Goal: Information Seeking & Learning: Learn about a topic

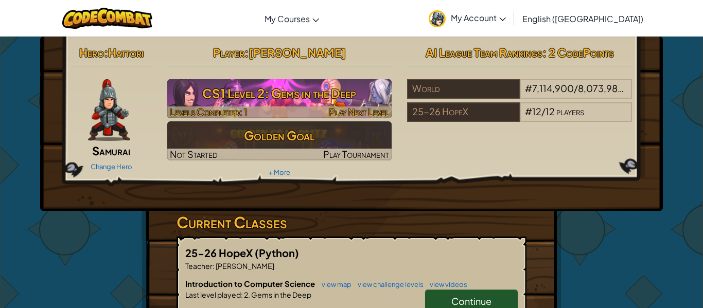
click at [325, 104] on h3 "CS1 Level 2: Gems in the Deep" at bounding box center [279, 93] width 225 height 23
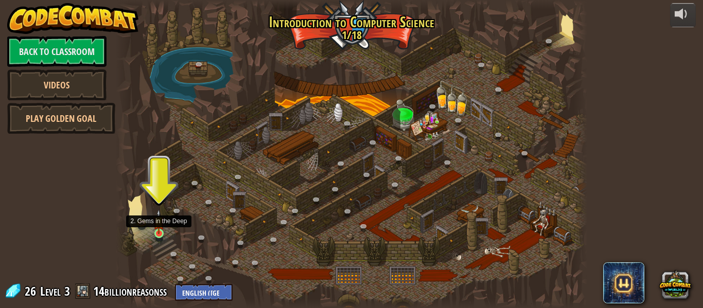
click at [155, 234] on img at bounding box center [158, 221] width 11 height 25
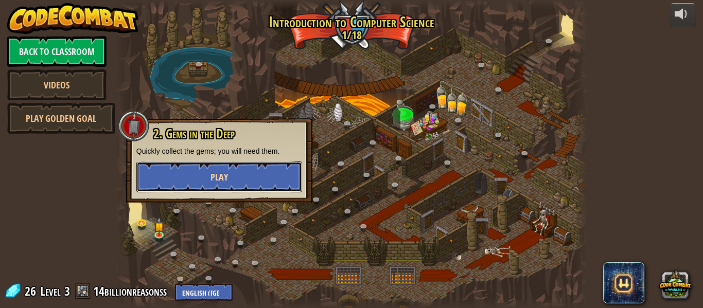
click at [272, 172] on button "Play" at bounding box center [219, 177] width 166 height 31
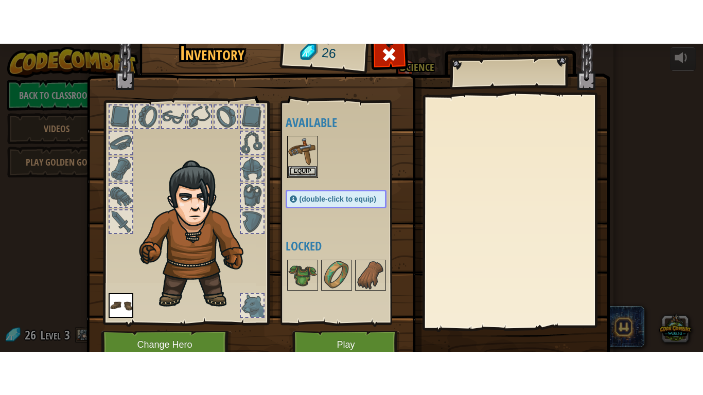
scroll to position [47, 0]
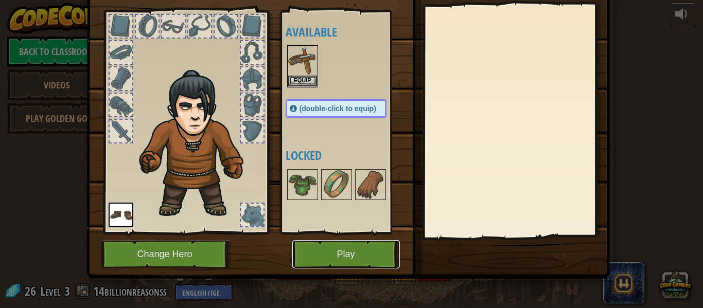
click at [322, 253] on button "Play" at bounding box center [346, 254] width 108 height 28
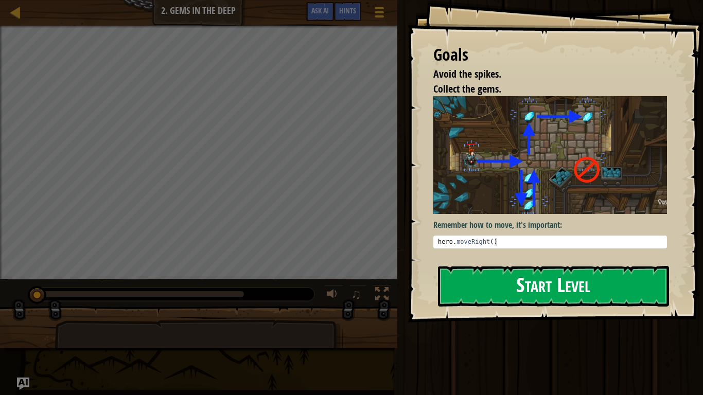
click at [484, 194] on img at bounding box center [550, 154] width 234 height 117
click at [489, 277] on button "Start Level" at bounding box center [553, 286] width 231 height 41
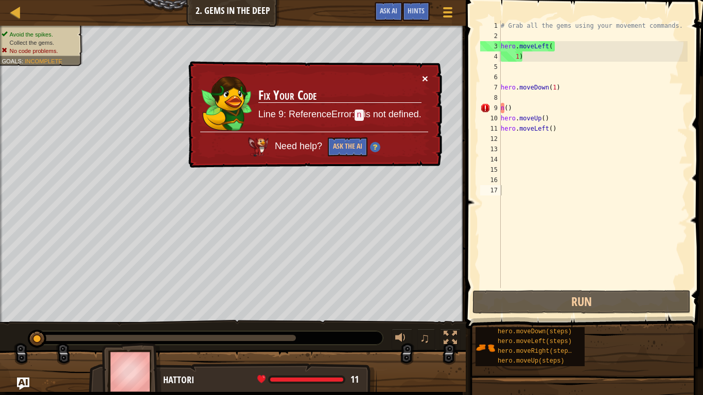
click at [425, 79] on button "×" at bounding box center [425, 78] width 6 height 11
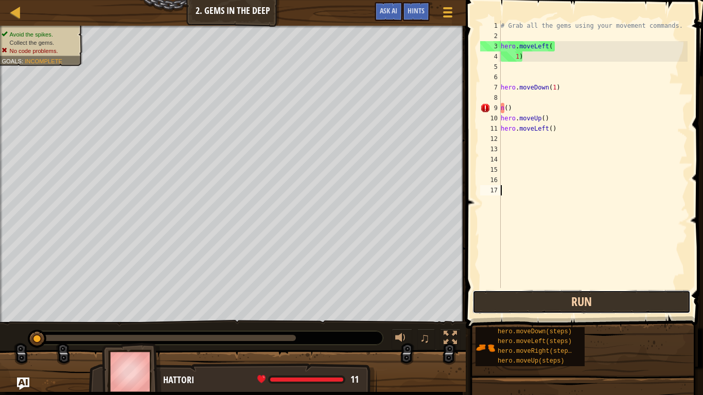
click at [576, 291] on button "Run" at bounding box center [581, 302] width 218 height 24
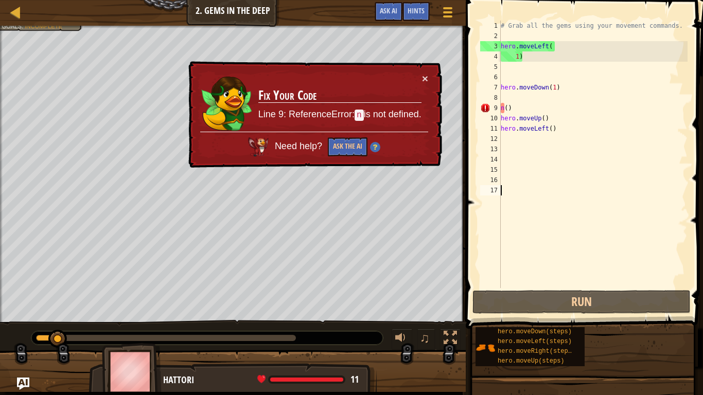
click at [513, 49] on div "# Grab all the gems using your movement commands. hero . moveLeft ( 1 ) hero . …" at bounding box center [593, 165] width 189 height 288
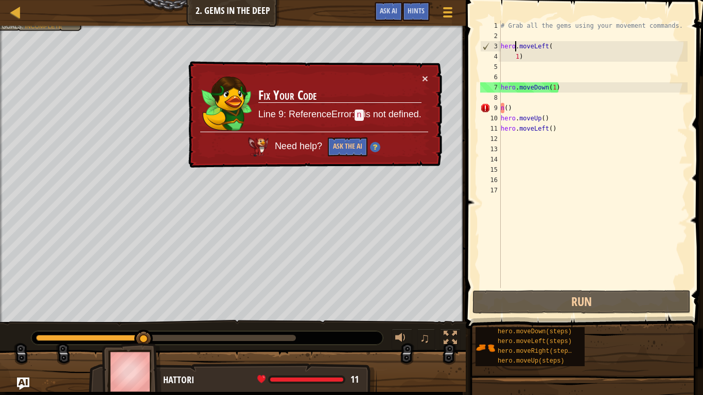
click at [561, 86] on div "# Grab all the gems using your movement commands. hero . moveLeft ( 1 ) hero . …" at bounding box center [593, 165] width 189 height 288
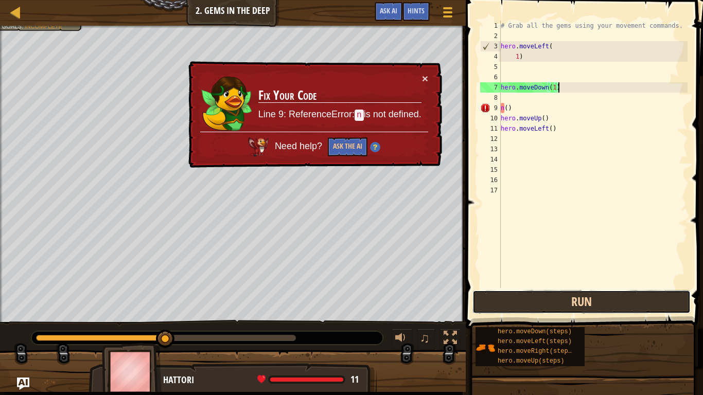
click at [531, 297] on button "Run" at bounding box center [581, 302] width 218 height 24
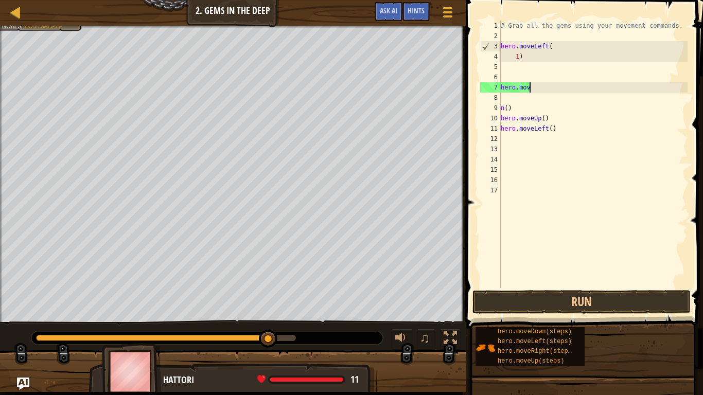
type textarea "hero.move"
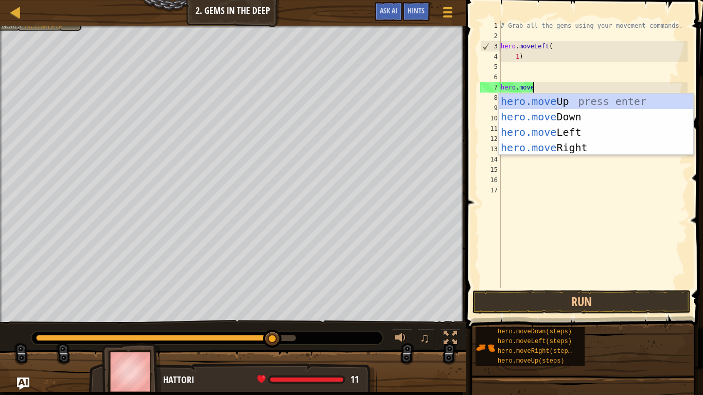
scroll to position [5, 4]
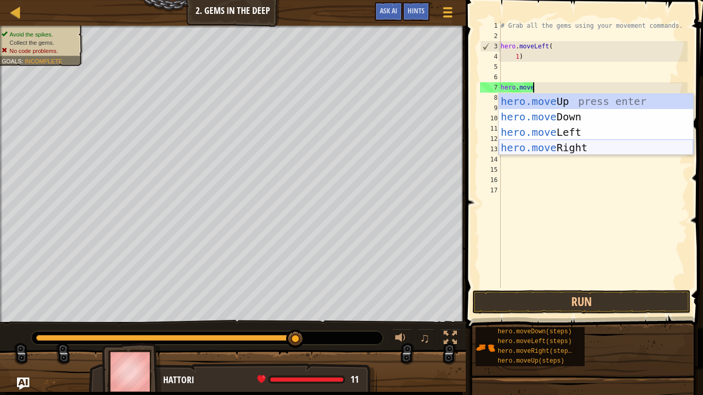
click at [552, 142] on div "hero.move Up press enter hero.move Down press enter hero.move Left press enter …" at bounding box center [596, 140] width 194 height 93
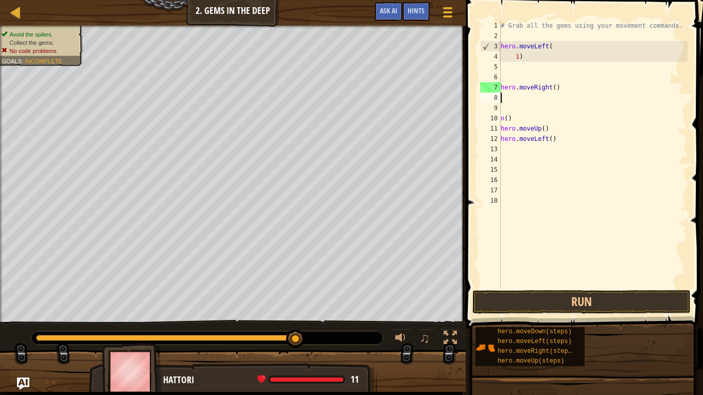
scroll to position [5, 0]
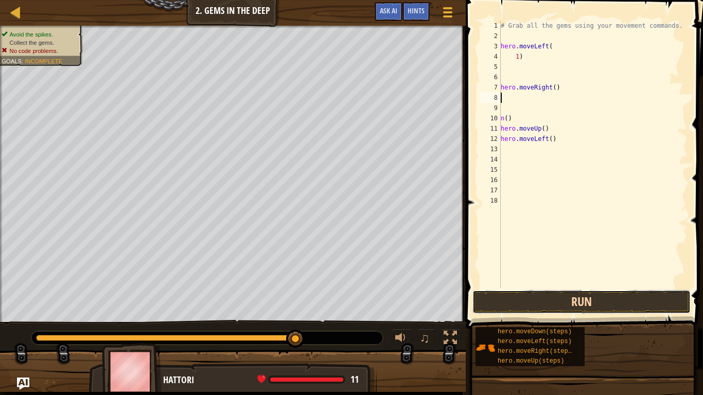
click at [572, 297] on button "Run" at bounding box center [581, 302] width 218 height 24
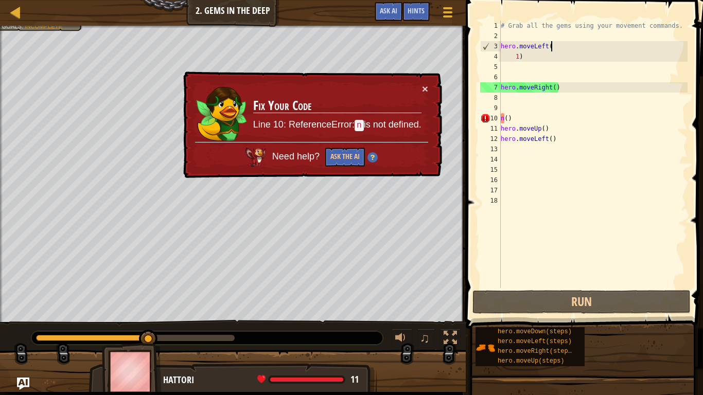
click at [552, 48] on div "# Grab all the gems using your movement commands. hero . moveLeft ( 1 ) hero . …" at bounding box center [593, 165] width 189 height 288
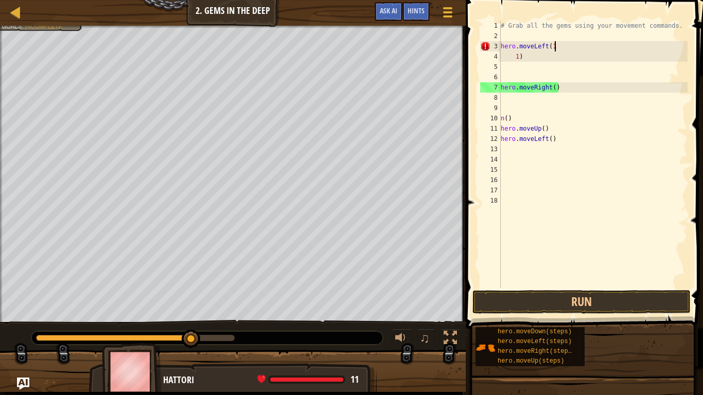
scroll to position [5, 8]
click at [614, 308] on button "Run" at bounding box center [581, 302] width 218 height 24
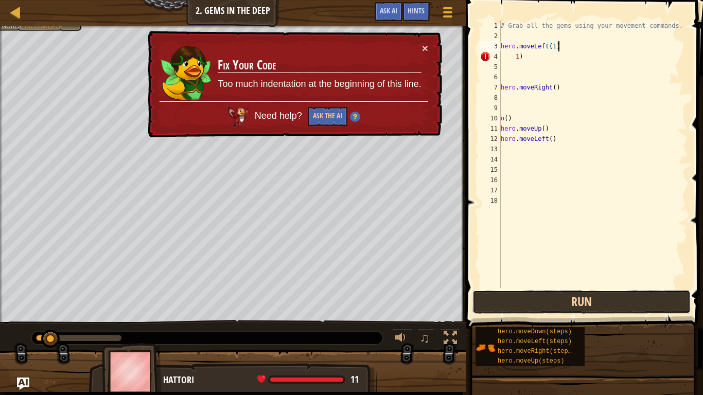
click at [614, 308] on button "Run" at bounding box center [581, 302] width 218 height 24
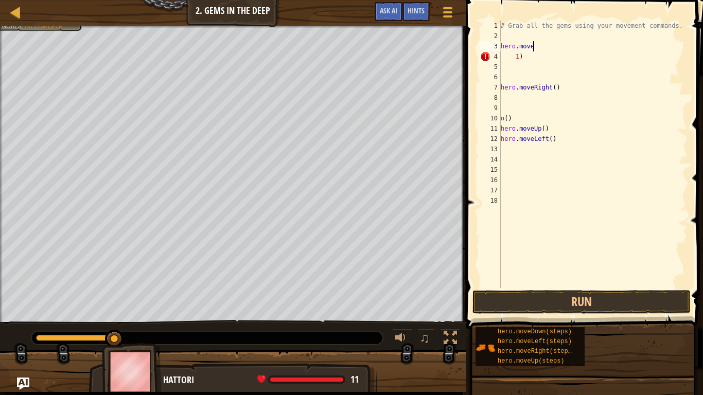
type textarea "hero.mover"
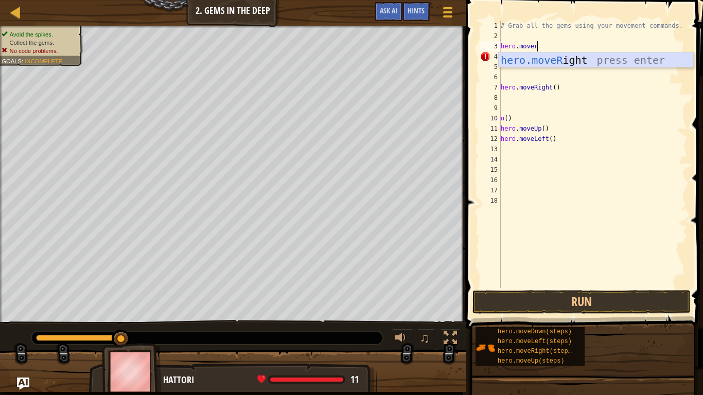
click at [576, 62] on div "hero.moveR ight press enter" at bounding box center [596, 75] width 194 height 46
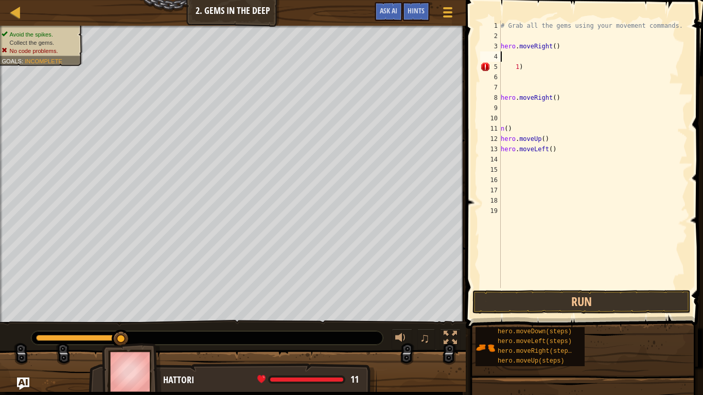
click at [560, 48] on div "# Grab all the gems using your movement commands. hero . moveRight ( ) 1 ) hero…" at bounding box center [593, 165] width 189 height 288
type textarea "hero.moveRight(1)"
click at [568, 302] on button "Run" at bounding box center [581, 302] width 218 height 24
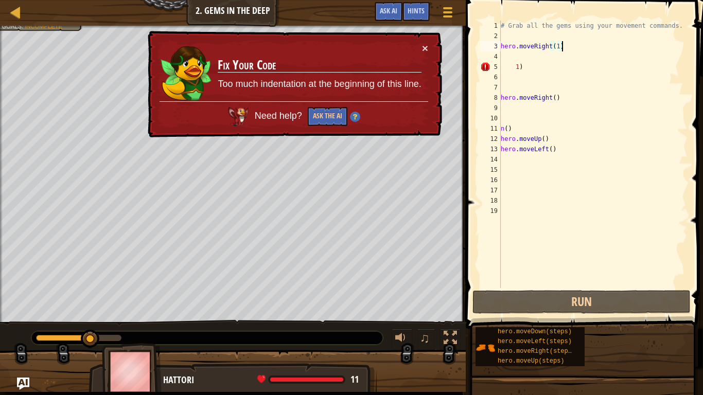
click at [526, 72] on div "# Grab all the gems using your movement commands. hero . moveRight ( 1 ) 1 ) he…" at bounding box center [593, 165] width 189 height 288
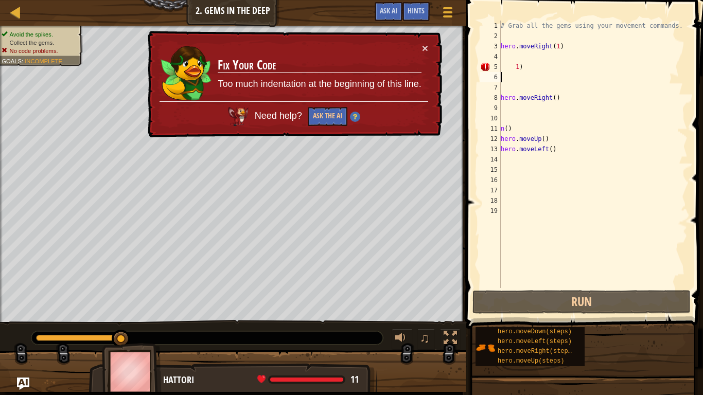
click at [527, 62] on div "# Grab all the gems using your movement commands. hero . moveRight ( 1 ) 1 ) he…" at bounding box center [593, 165] width 189 height 288
type textarea "1"
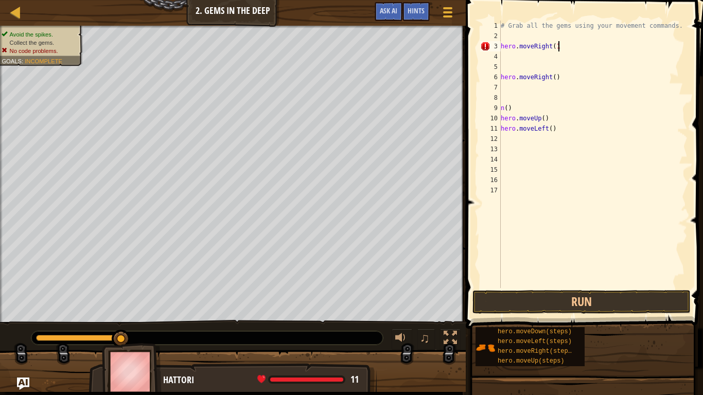
scroll to position [5, 8]
click at [581, 296] on button "Run" at bounding box center [581, 302] width 218 height 24
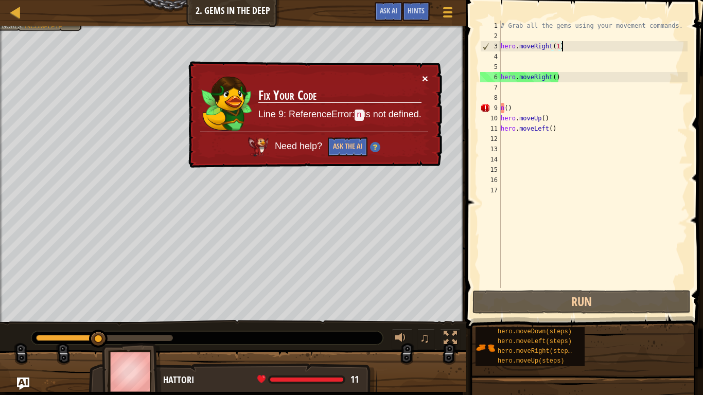
click at [422, 79] on button "×" at bounding box center [425, 78] width 6 height 11
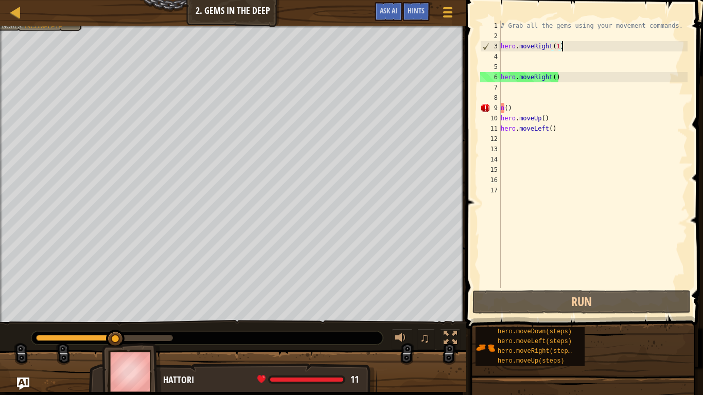
click at [522, 103] on div "# Grab all the gems using your movement commands. hero . moveRight ( 1 ) hero .…" at bounding box center [593, 165] width 189 height 288
type textarea "n"
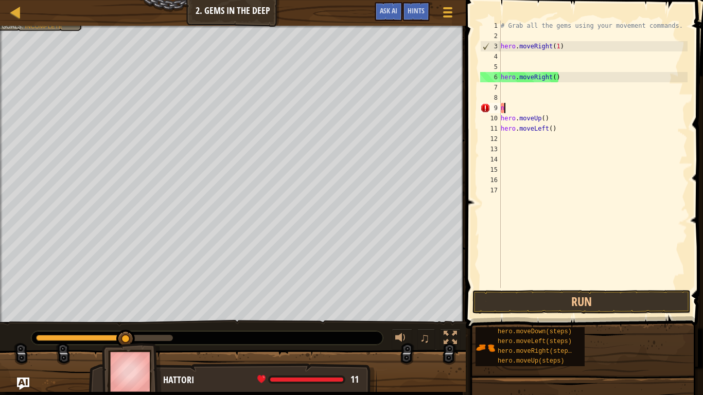
scroll to position [5, 0]
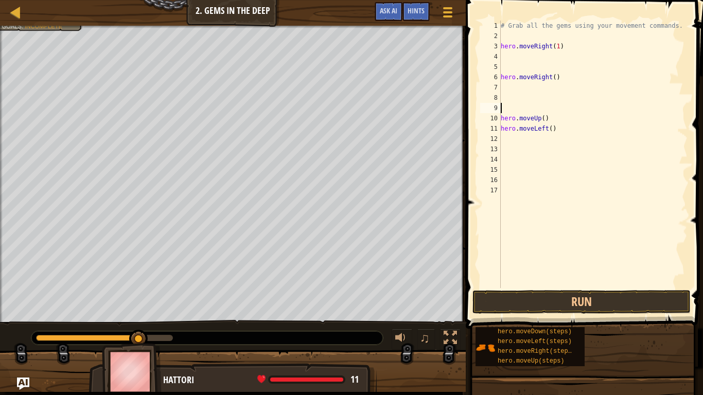
click at [549, 77] on div "# Grab all the gems using your movement commands. hero . moveRight ( 1 ) hero .…" at bounding box center [593, 165] width 189 height 288
click at [537, 77] on div "# Grab all the gems using your movement commands. hero . moveRight ( 1 ) hero .…" at bounding box center [593, 165] width 189 height 288
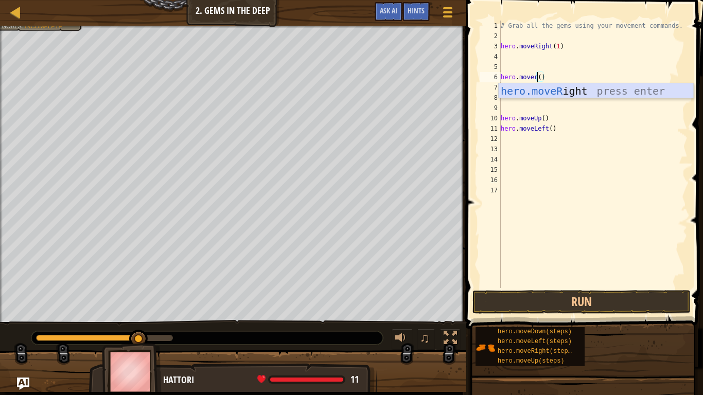
click at [553, 95] on div "hero.moveR ight press enter" at bounding box center [596, 106] width 194 height 46
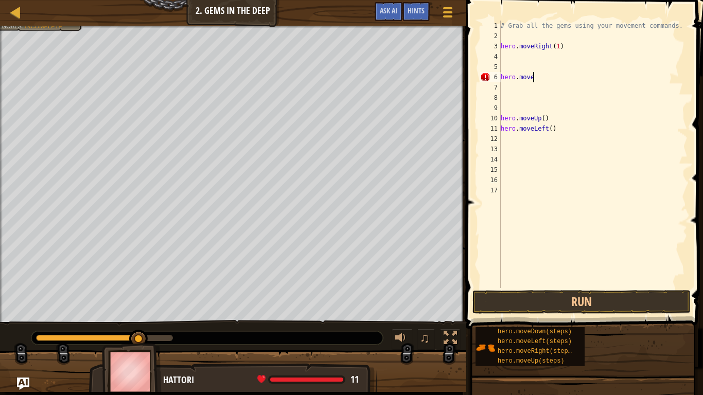
scroll to position [5, 4]
type textarea "hero.moved"
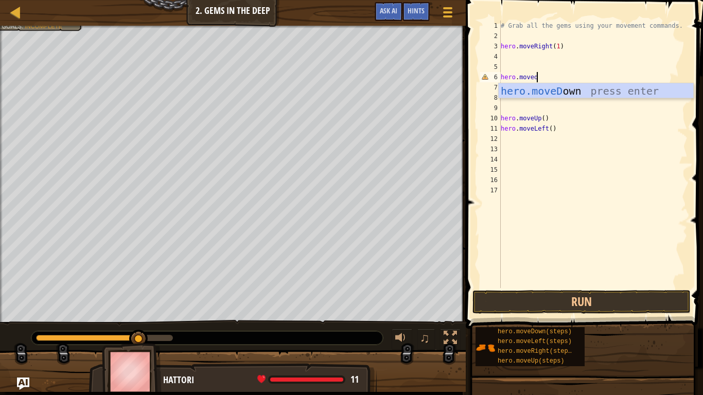
scroll to position [5, 5]
click at [551, 93] on div "hero.moveD own press enter" at bounding box center [596, 106] width 194 height 46
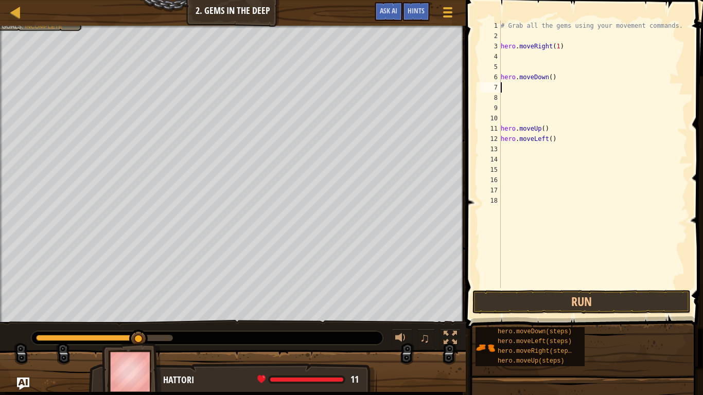
scroll to position [5, 0]
click at [553, 79] on div "# Grab all the gems using your movement commands. hero . moveRight ( 1 ) hero .…" at bounding box center [593, 165] width 189 height 288
type textarea "hero.moveDown(1)"
click at [589, 308] on button "Run" at bounding box center [581, 302] width 218 height 24
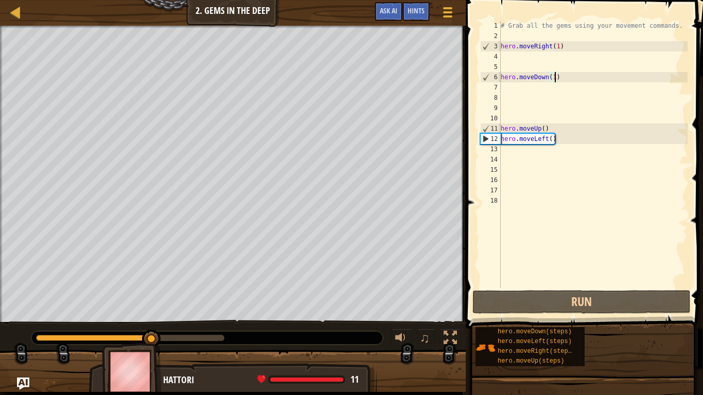
click at [546, 145] on div "# Grab all the gems using your movement commands. hero . moveRight ( 1 ) hero .…" at bounding box center [593, 165] width 189 height 288
click at [547, 141] on div "# Grab all the gems using your movement commands. hero . moveRight ( 1 ) hero .…" at bounding box center [593, 165] width 189 height 288
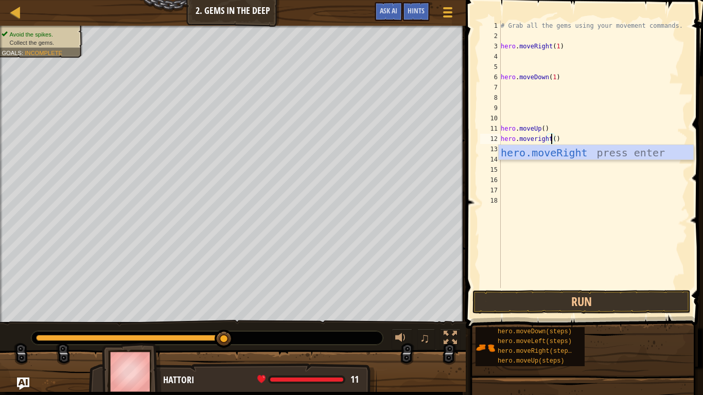
scroll to position [5, 7]
click at [567, 151] on div "hero.moveRight press enter" at bounding box center [596, 168] width 194 height 46
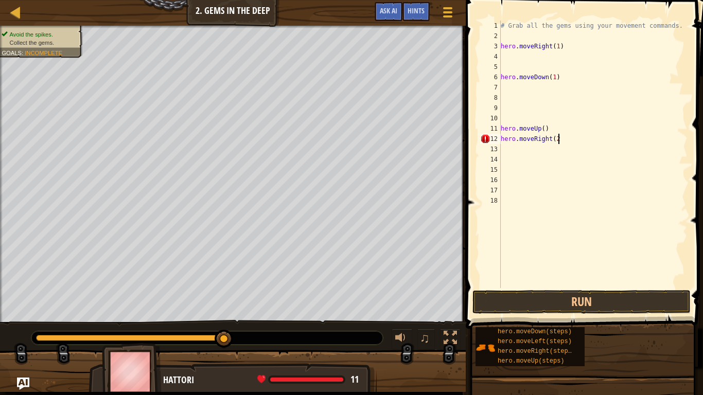
type textarea "hero.moveRight(2)"
click at [559, 286] on div "# Grab all the gems using your movement commands. hero . moveRight ( 1 ) hero .…" at bounding box center [593, 165] width 189 height 288
click at [563, 294] on button "Run" at bounding box center [581, 302] width 218 height 24
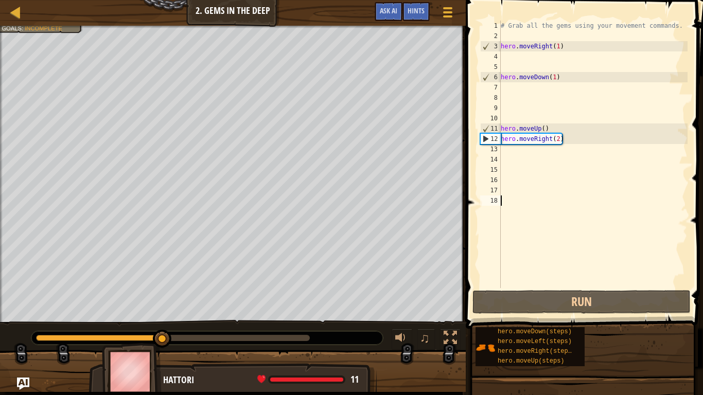
click at [562, 141] on div "# Grab all the gems using your movement commands. hero . moveRight ( 1 ) hero .…" at bounding box center [593, 165] width 189 height 288
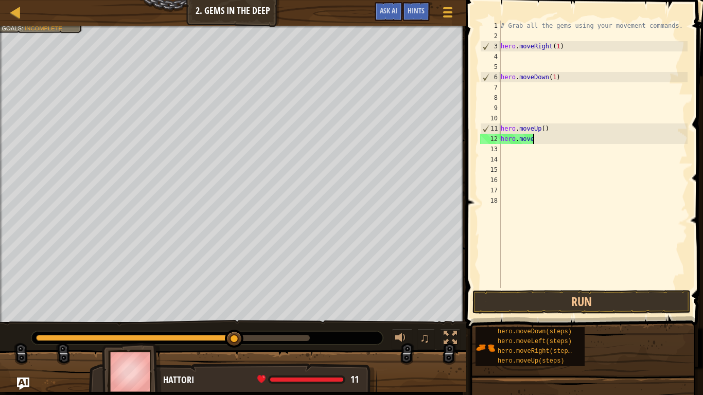
click at [541, 127] on div "# Grab all the gems using your movement commands. hero . moveRight ( 1 ) hero .…" at bounding box center [593, 165] width 189 height 288
click at [544, 129] on div "# Grab all the gems using your movement commands. hero . moveRight ( 1 ) hero .…" at bounding box center [593, 165] width 189 height 288
click at [568, 308] on button "Run" at bounding box center [581, 302] width 218 height 24
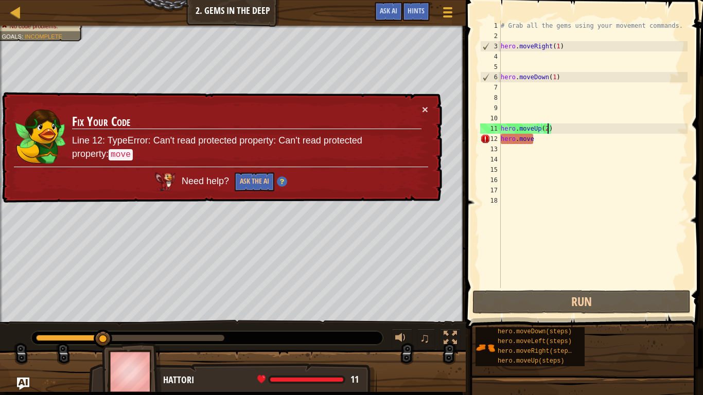
click at [536, 139] on div "# Grab all the gems using your movement commands. hero . moveRight ( 1 ) hero .…" at bounding box center [593, 165] width 189 height 288
type textarea "hero.mover"
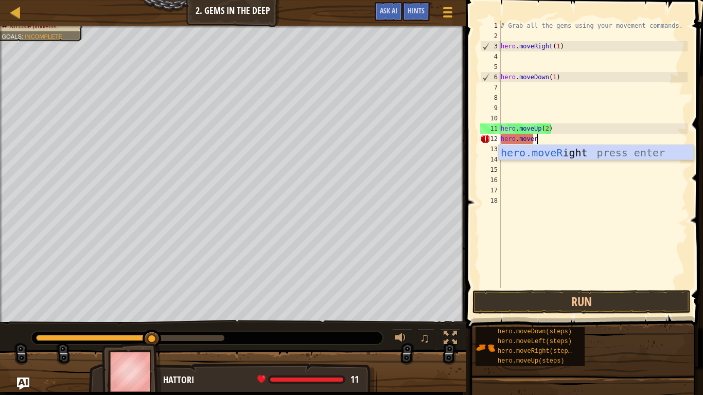
scroll to position [5, 5]
click at [540, 156] on div "hero.moveR ight press enter" at bounding box center [596, 168] width 194 height 46
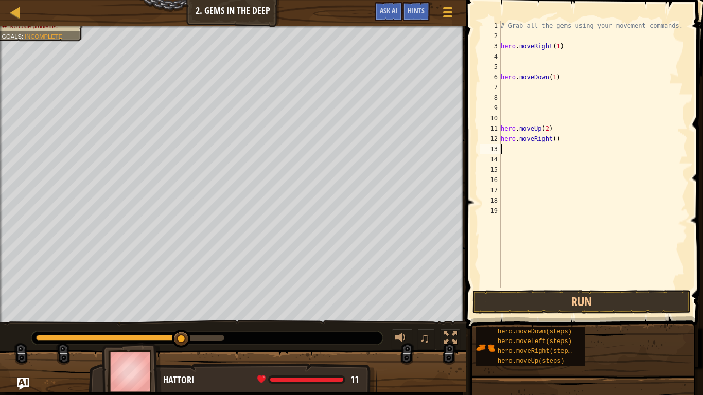
click at [555, 136] on div "# Grab all the gems using your movement commands. hero . moveRight ( 1 ) hero .…" at bounding box center [593, 165] width 189 height 288
type textarea "hero.moveRight(1)"
click at [565, 298] on button "Run" at bounding box center [581, 302] width 218 height 24
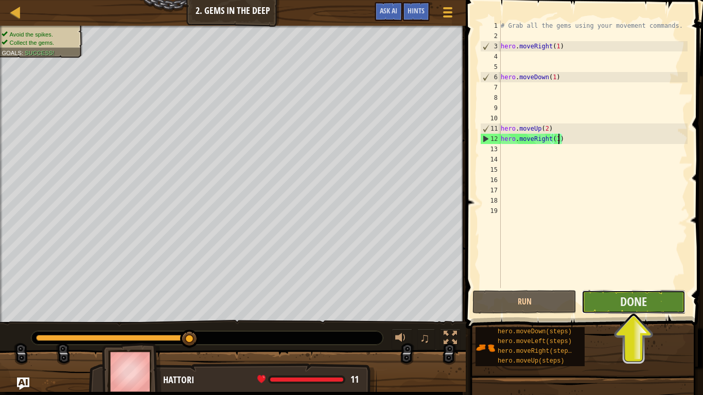
click at [612, 300] on button "Done" at bounding box center [633, 302] width 104 height 24
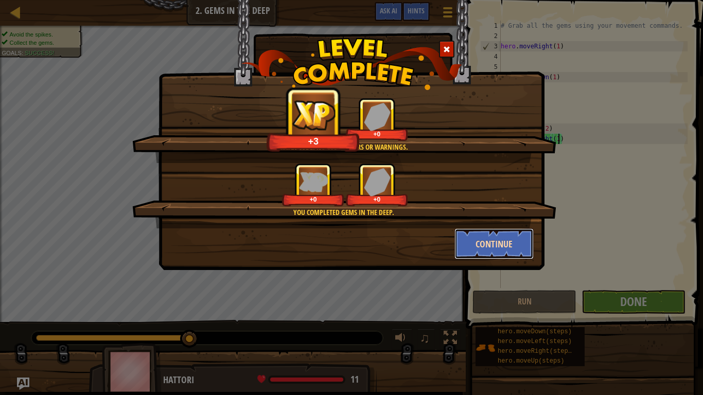
click at [480, 251] on button "Continue" at bounding box center [494, 243] width 80 height 31
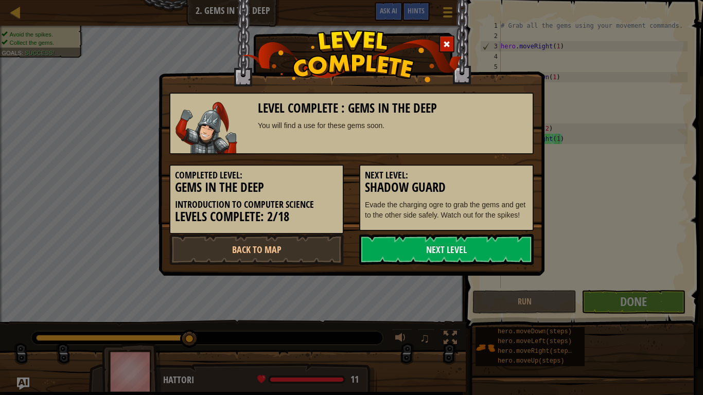
click at [480, 250] on link "Next Level" at bounding box center [446, 249] width 174 height 31
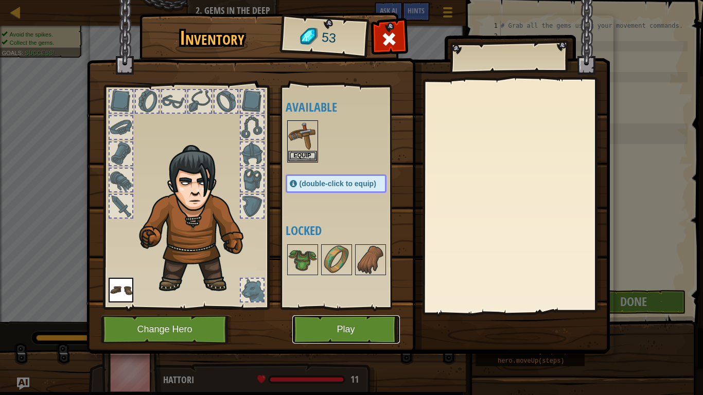
click at [372, 308] on button "Play" at bounding box center [346, 329] width 108 height 28
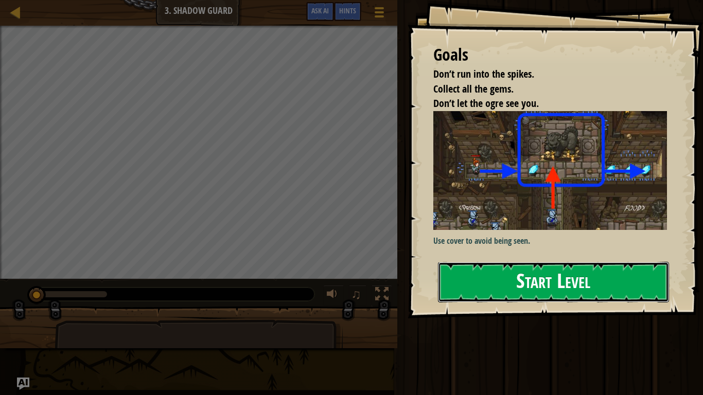
click at [563, 278] on button "Start Level" at bounding box center [553, 282] width 231 height 41
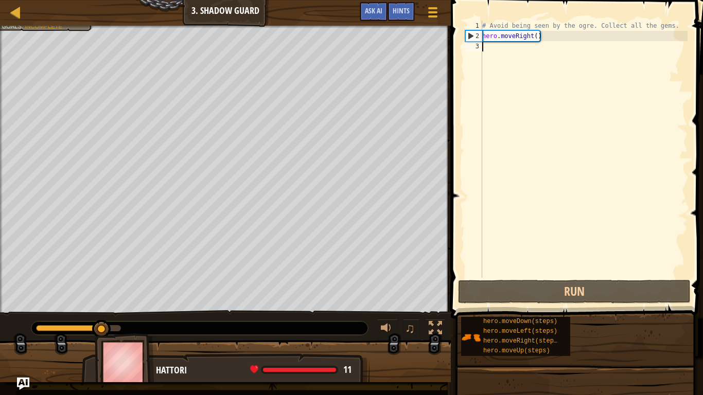
click at [536, 37] on div "# Avoid being seen by the ogre. Collect all the gems. hero . moveRight ( )" at bounding box center [583, 160] width 207 height 278
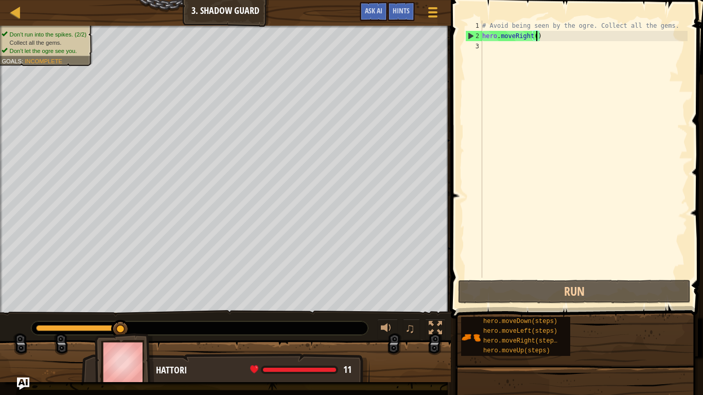
type textarea "hero.moveRight(1)"
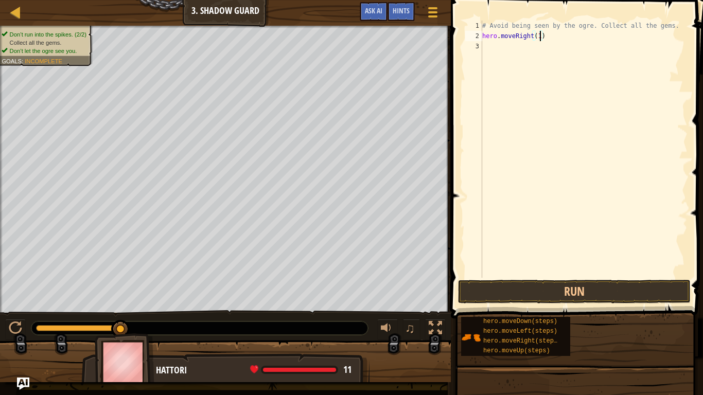
click at [484, 48] on div "# Avoid being seen by the ogre. Collect all the gems. hero . moveRight ( 1 )" at bounding box center [583, 160] width 207 height 278
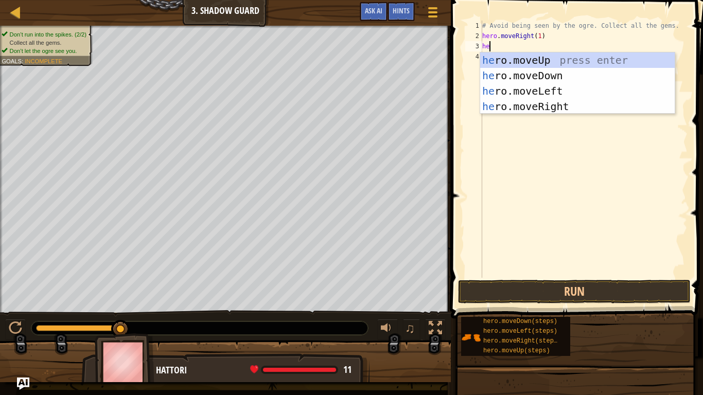
type textarea "her"
click at [498, 56] on div "her o.moveUp press enter her o.moveDown press enter her o.moveLeft press enter …" at bounding box center [577, 98] width 194 height 93
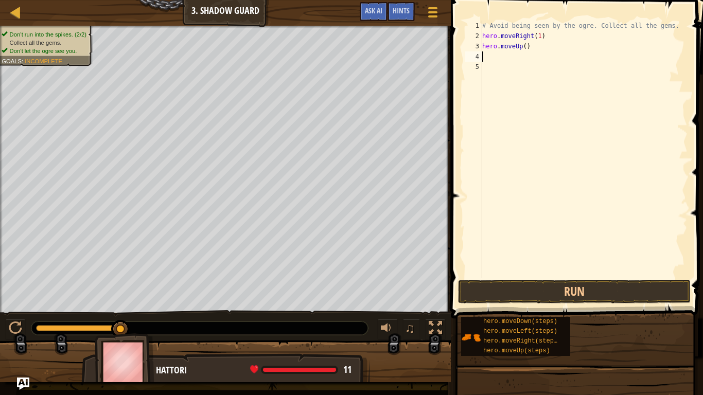
scroll to position [5, 0]
click at [525, 45] on div "# Avoid being seen by the ogre. Collect all the gems. hero . moveRight ( 1 ) he…" at bounding box center [583, 160] width 207 height 278
type textarea "hero.moveUp(1)"
click at [497, 57] on div "# Avoid being seen by the ogre. Collect all the gems. hero . moveRight ( 1 ) he…" at bounding box center [583, 160] width 207 height 278
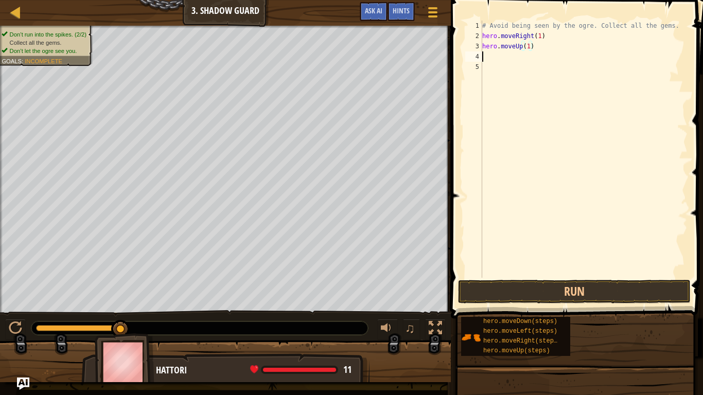
scroll to position [5, 0]
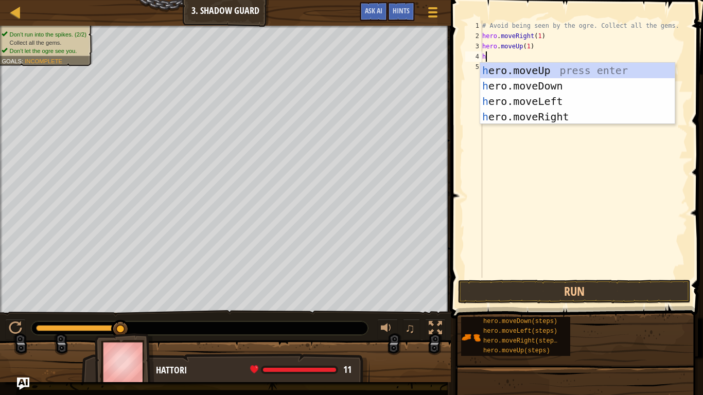
click at [529, 44] on div "# Avoid being seen by the ogre. Collect all the gems. hero . moveRight ( 1 ) he…" at bounding box center [583, 160] width 207 height 278
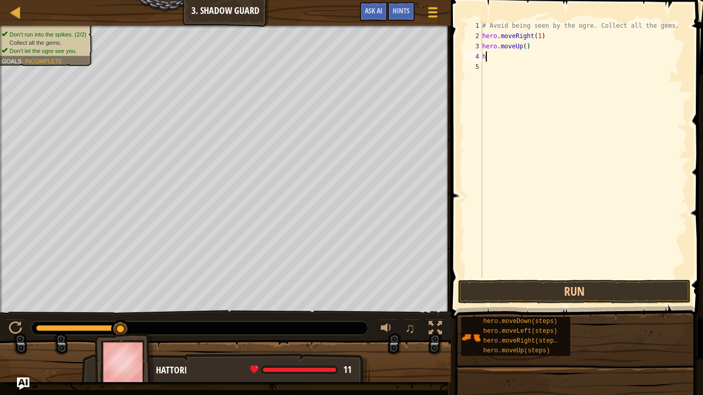
click at [507, 52] on div "# Avoid being seen by the ogre. Collect all the gems. hero . moveRight ( 1 ) he…" at bounding box center [583, 160] width 207 height 278
type textarea "he"
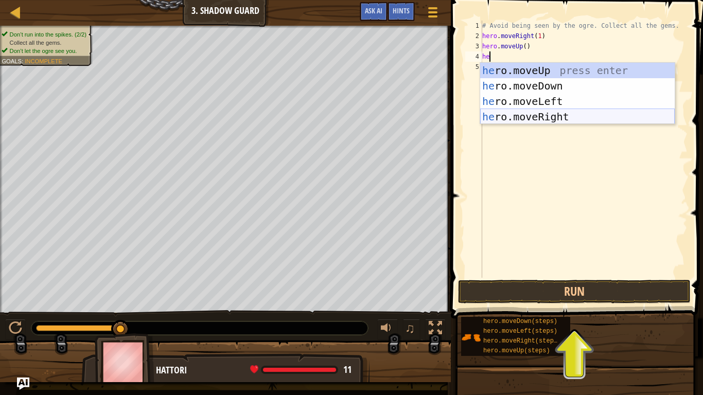
click at [528, 113] on div "he ro.moveUp press enter he ro.moveDown press enter he ro.moveLeft press enter …" at bounding box center [577, 109] width 194 height 93
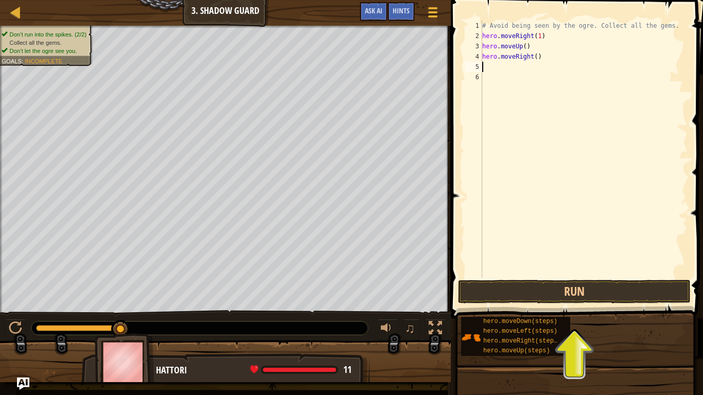
scroll to position [5, 0]
type textarea "h"
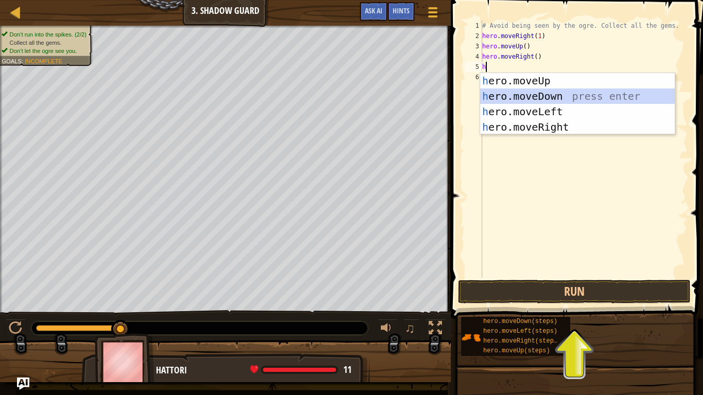
click at [513, 94] on div "h ero.moveUp press enter h ero.moveDown press enter h ero.moveLeft press enter …" at bounding box center [577, 119] width 194 height 93
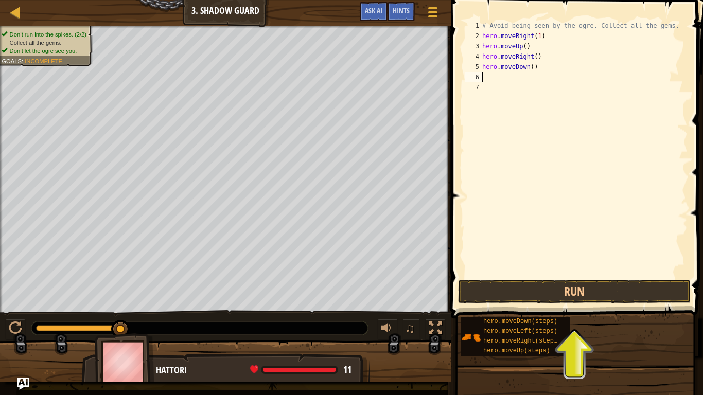
click at [493, 82] on div "# Avoid being seen by the ogre. Collect all the gems. hero . moveRight ( 1 ) he…" at bounding box center [583, 160] width 207 height 278
type textarea "h"
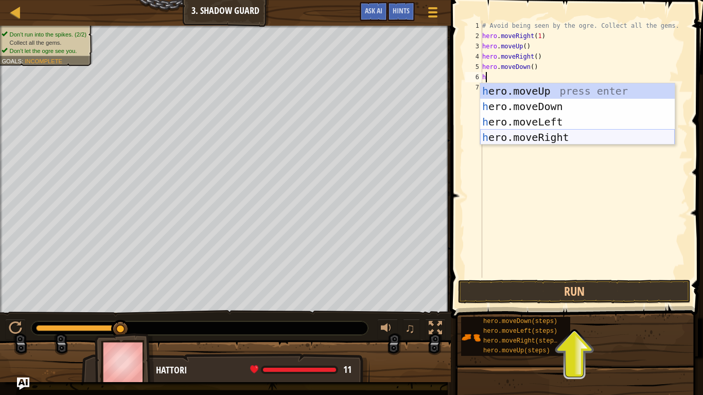
click at [525, 134] on div "h ero.moveUp press enter h ero.moveDown press enter h ero.moveLeft press enter …" at bounding box center [577, 129] width 194 height 93
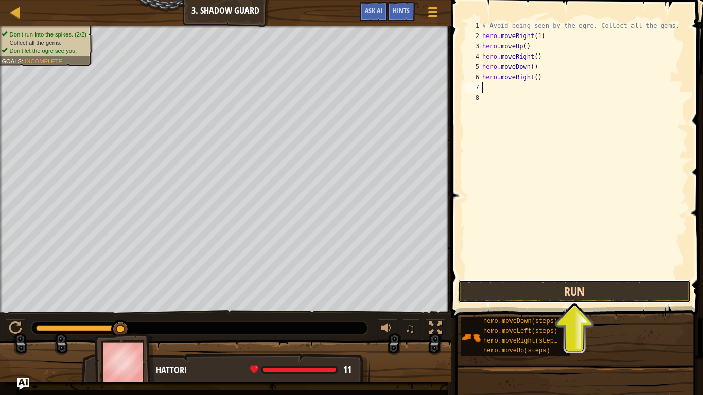
click at [552, 287] on button "Run" at bounding box center [574, 292] width 233 height 24
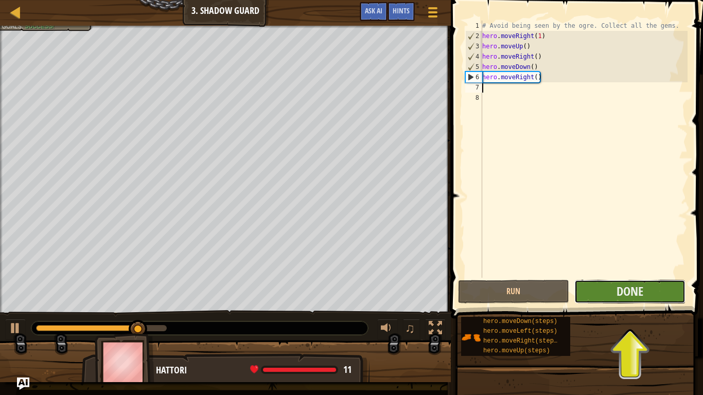
click at [587, 289] on button "Done" at bounding box center [629, 292] width 111 height 24
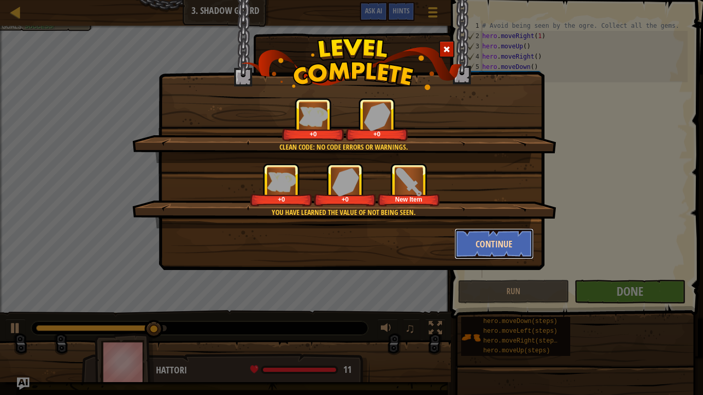
click at [516, 244] on button "Continue" at bounding box center [494, 243] width 80 height 31
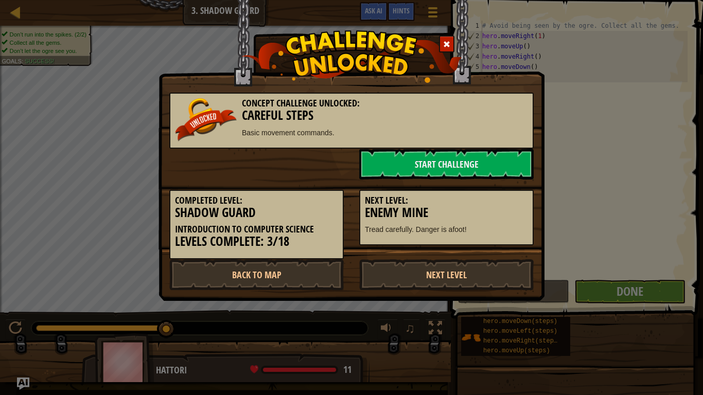
click at [516, 243] on div "Next Level: Enemy Mine Tread carefully. Danger is afoot!" at bounding box center [446, 218] width 174 height 56
click at [477, 174] on link "Start Challenge" at bounding box center [446, 164] width 174 height 31
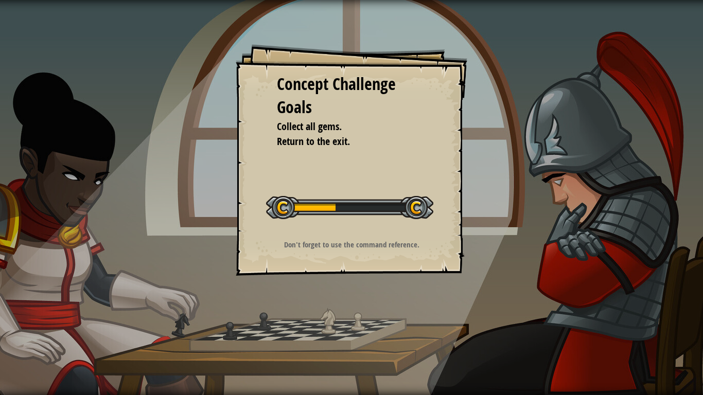
click at [580, 0] on div "Concept Challenge Goals Collect all gems. Return to the exit. Start Concept Cha…" at bounding box center [351, 197] width 703 height 395
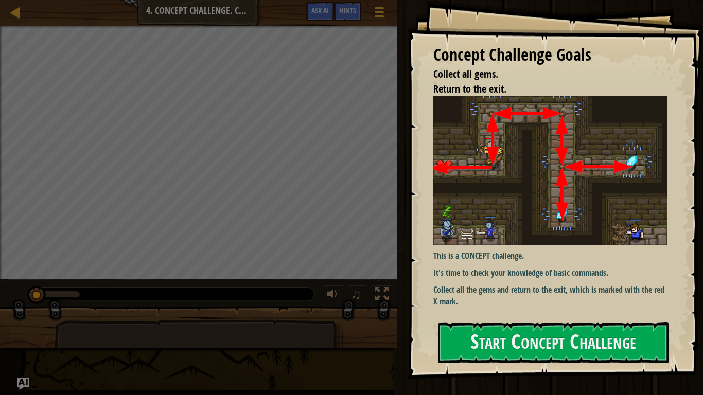
click at [568, 308] on div "Concept Challenge Goals Collect all gems. Return to the exit. This is a CONCEPT…" at bounding box center [554, 189] width 295 height 379
click at [572, 308] on button "Start Concept Challenge" at bounding box center [553, 343] width 231 height 41
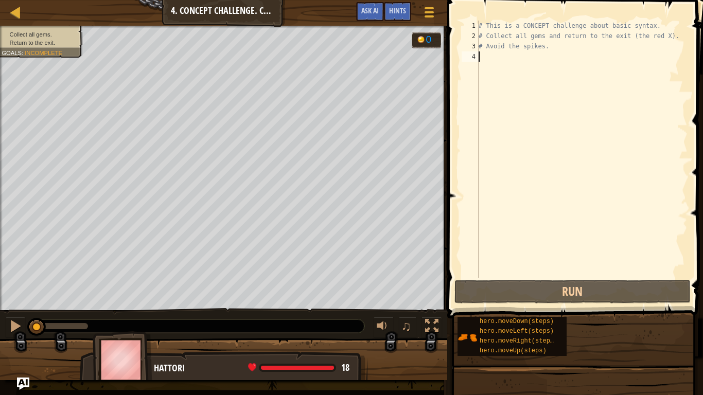
type textarea "m"
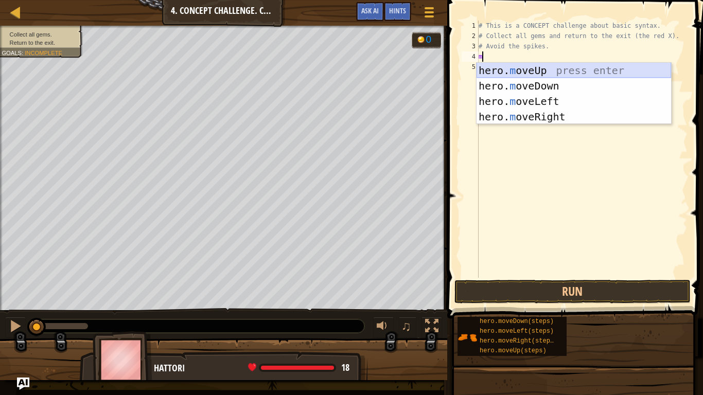
click at [541, 67] on div "hero. m oveUp press enter hero. m oveDown press enter hero. m oveLeft press ent…" at bounding box center [573, 109] width 194 height 93
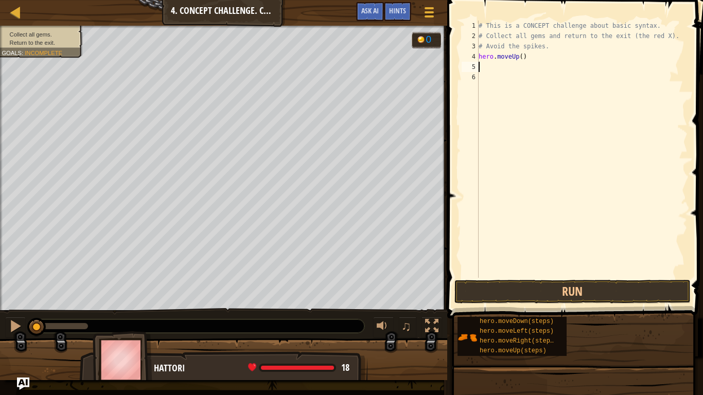
click at [483, 73] on div "# This is a CONCEPT challenge about basic syntax. # Collect all gems and return…" at bounding box center [581, 160] width 211 height 278
click at [481, 67] on div "# This is a CONCEPT challenge about basic syntax. # Collect all gems and return…" at bounding box center [581, 160] width 211 height 278
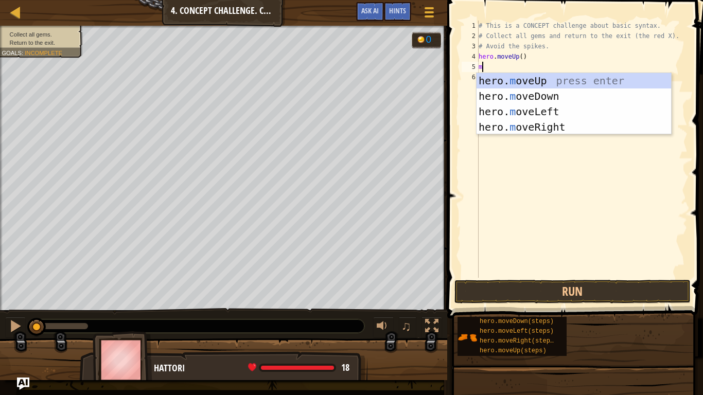
type textarea "mo"
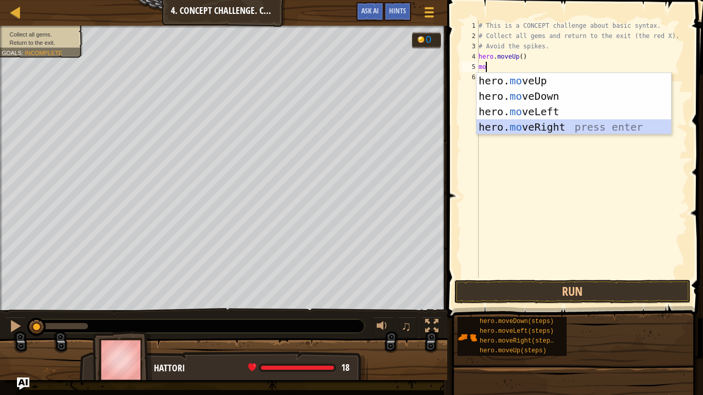
click at [509, 125] on div "hero. mo veUp press enter hero. mo veDown press enter hero. mo veLeft press ent…" at bounding box center [573, 119] width 194 height 93
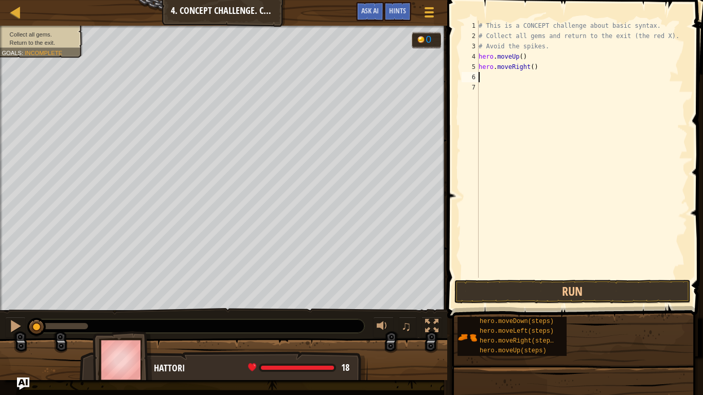
type textarea "m"
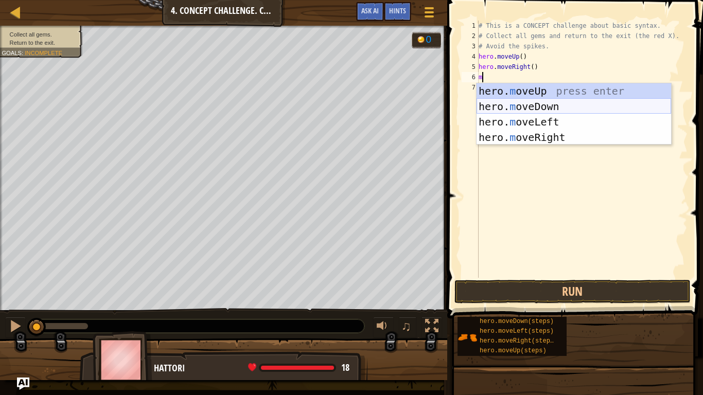
click at [496, 100] on div "hero. m oveUp press enter hero. m oveDown press enter hero. m oveLeft press ent…" at bounding box center [573, 129] width 194 height 93
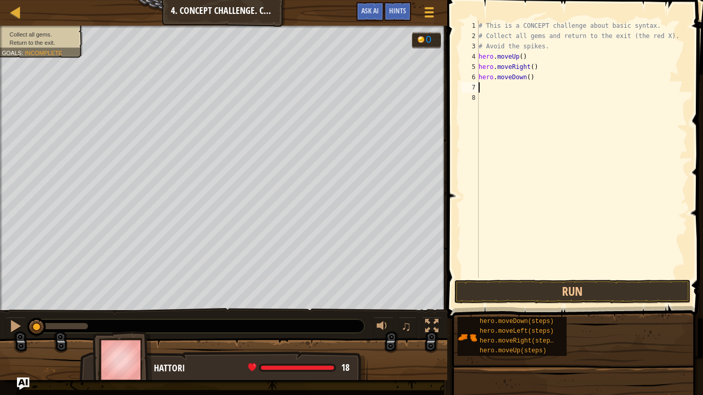
click at [529, 77] on div "# This is a CONCEPT challenge about basic syntax. # Collect all gems and return…" at bounding box center [581, 160] width 211 height 278
type textarea "hero.moveDown(2)"
click at [486, 87] on div "# This is a CONCEPT challenge about basic syntax. # Collect all gems and return…" at bounding box center [581, 160] width 211 height 278
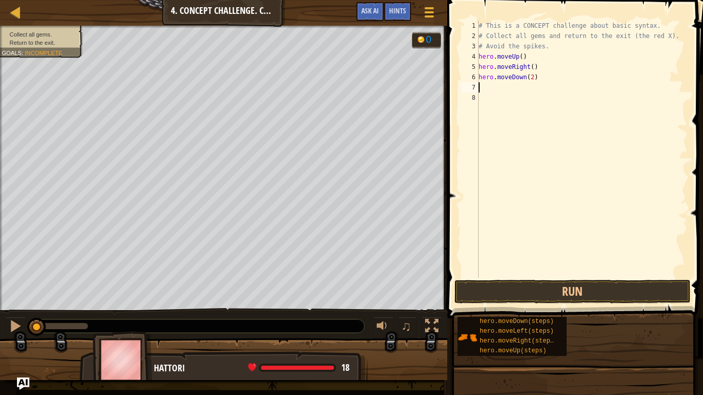
type textarea "m"
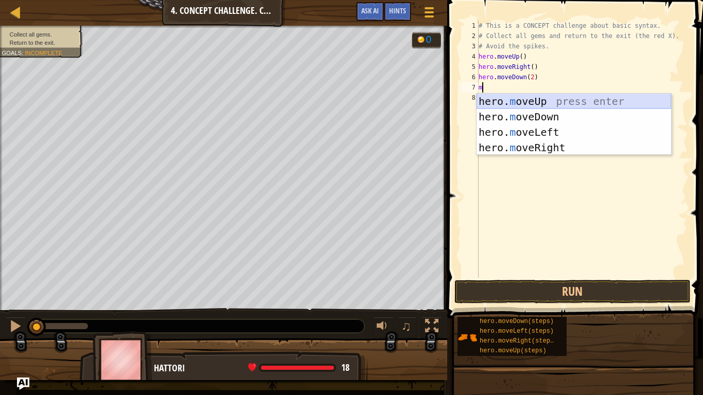
click at [506, 104] on div "hero. m oveUp press enter hero. m oveDown press enter hero. m oveLeft press ent…" at bounding box center [573, 140] width 194 height 93
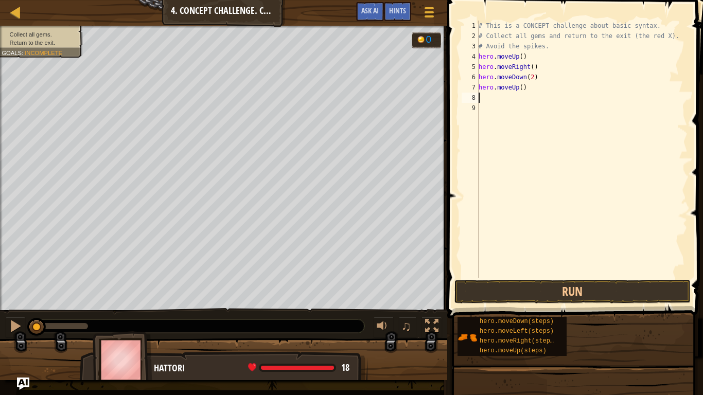
type textarea "m"
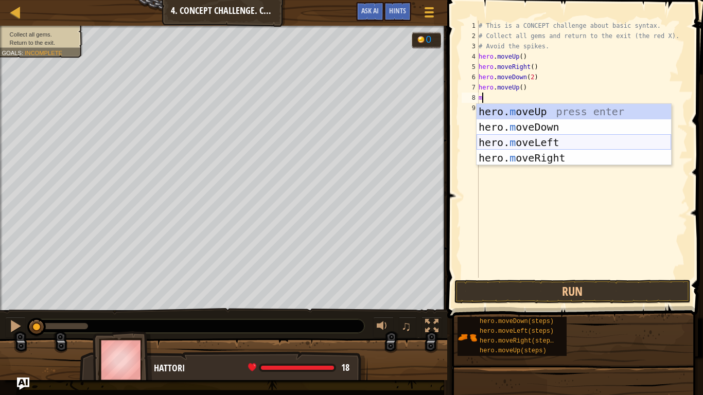
click at [521, 138] on div "hero. m oveUp press enter hero. m oveDown press enter hero. m oveLeft press ent…" at bounding box center [573, 150] width 194 height 93
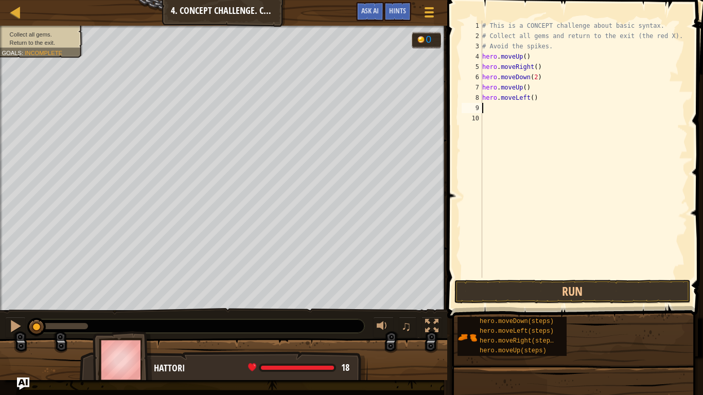
click at [528, 99] on div "# This is a CONCEPT challenge about basic syntax. # Collect all gems and return…" at bounding box center [583, 160] width 207 height 278
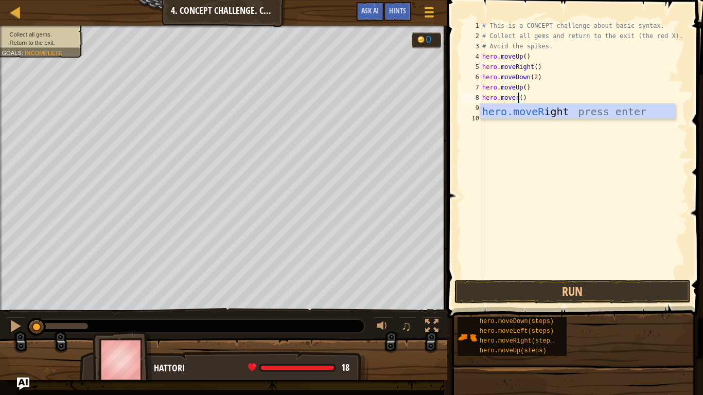
scroll to position [5, 5]
click at [540, 111] on div "hero.moveR ight press enter" at bounding box center [577, 127] width 194 height 46
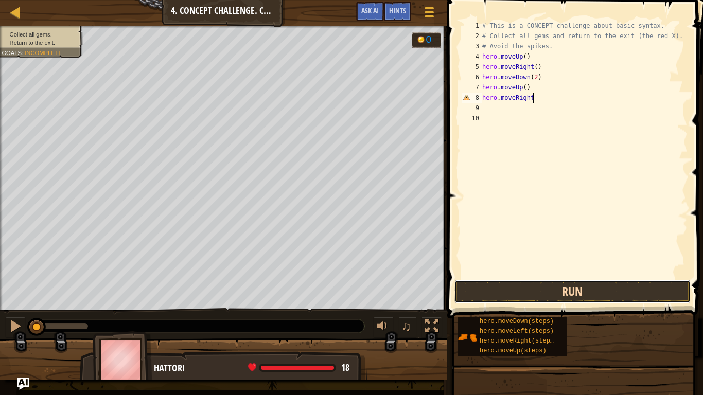
click at [545, 295] on button "Run" at bounding box center [572, 292] width 236 height 24
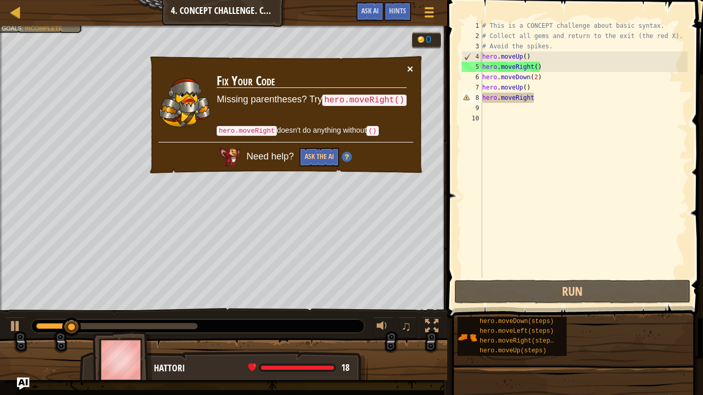
click at [410, 63] on button "×" at bounding box center [410, 68] width 6 height 11
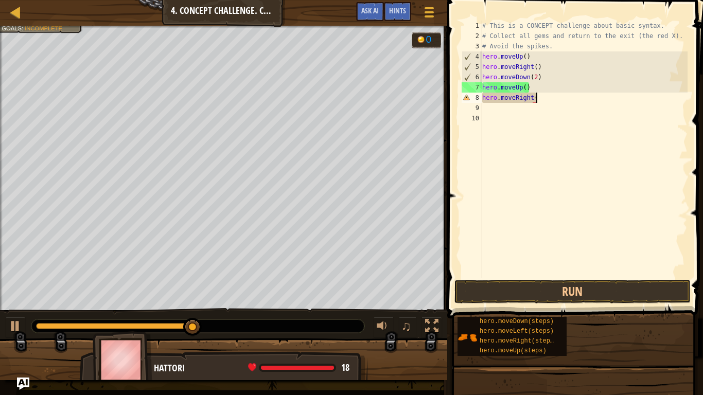
scroll to position [5, 8]
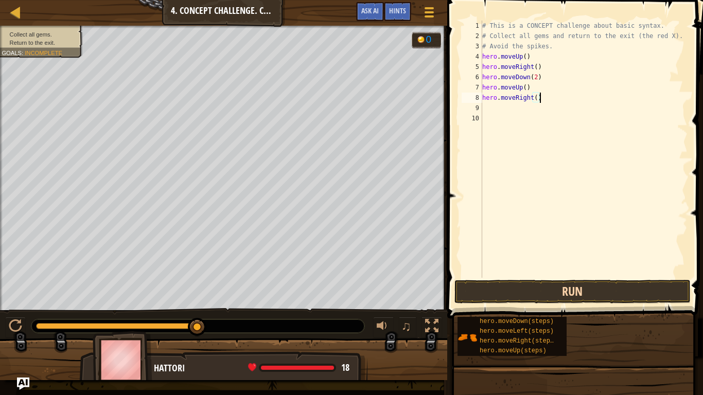
type textarea "hero.moveRight()"
click at [554, 290] on button "Run" at bounding box center [572, 292] width 236 height 24
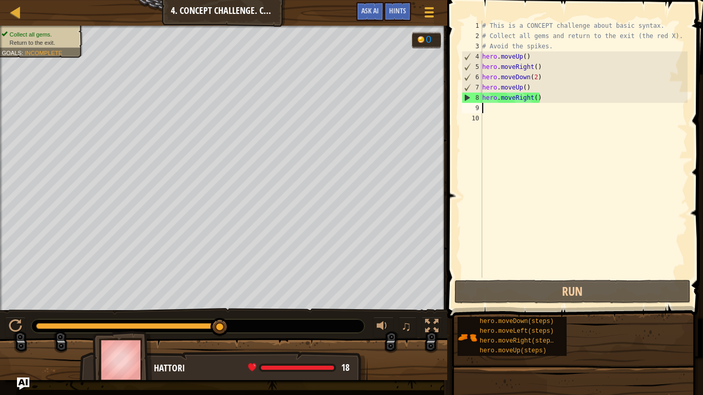
click at [498, 110] on div "# This is a CONCEPT challenge about basic syntax. # Collect all gems and return…" at bounding box center [583, 160] width 207 height 278
type textarea "l"
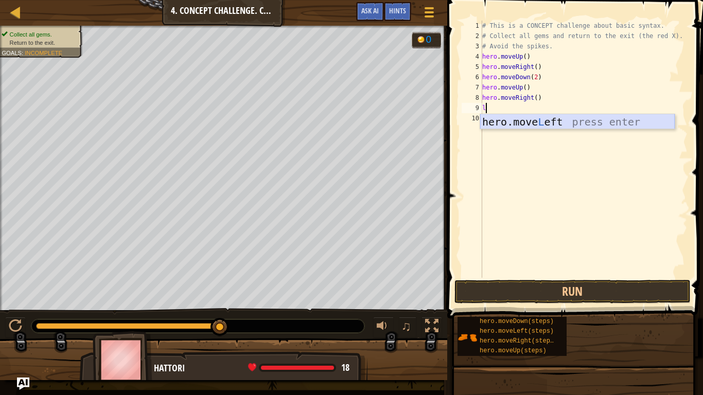
click at [507, 122] on div "hero.move L eft press enter" at bounding box center [577, 137] width 194 height 46
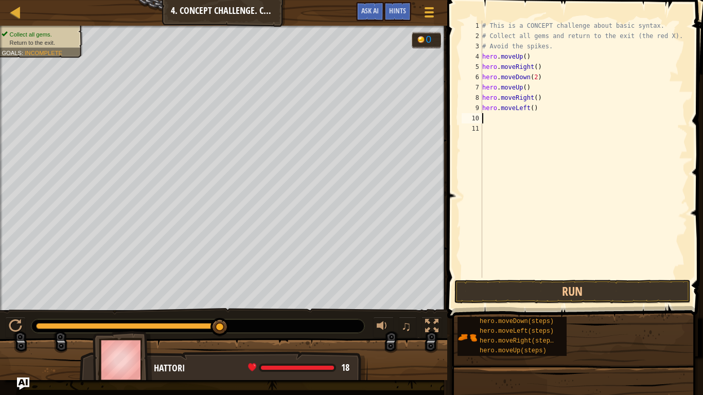
type textarea "u"
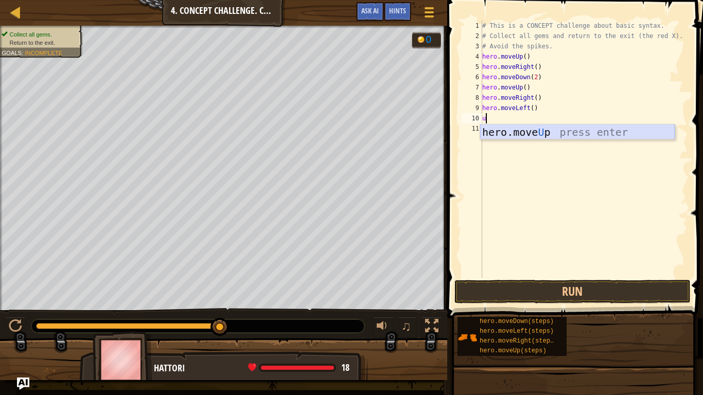
click at [498, 127] on div "hero.move U p press enter" at bounding box center [577, 148] width 194 height 46
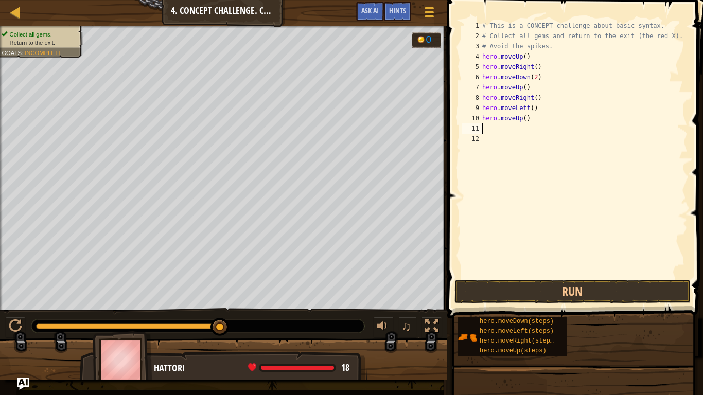
type textarea "l"
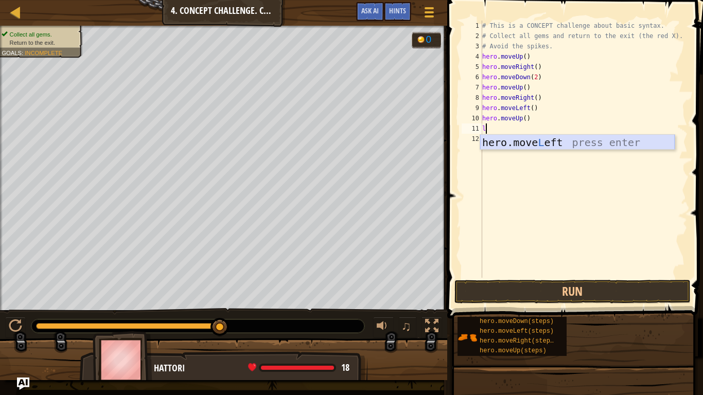
click at [495, 141] on div "hero.move L eft press enter" at bounding box center [577, 158] width 194 height 46
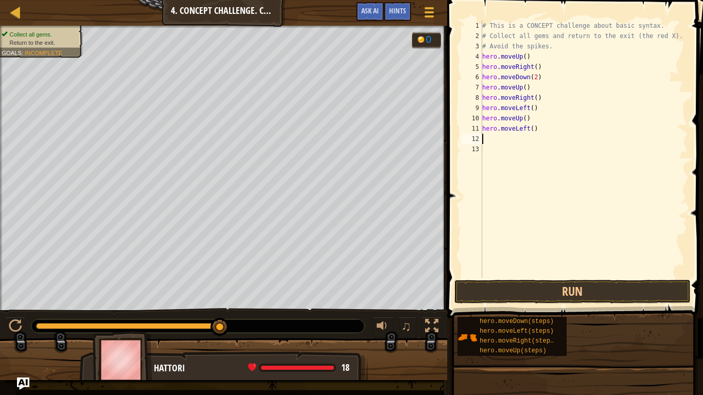
type textarea "d"
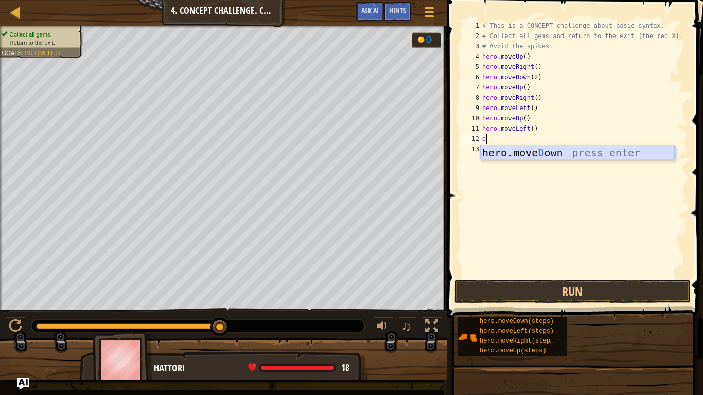
click at [499, 150] on div "hero.[PERSON_NAME] own press enter" at bounding box center [577, 168] width 194 height 46
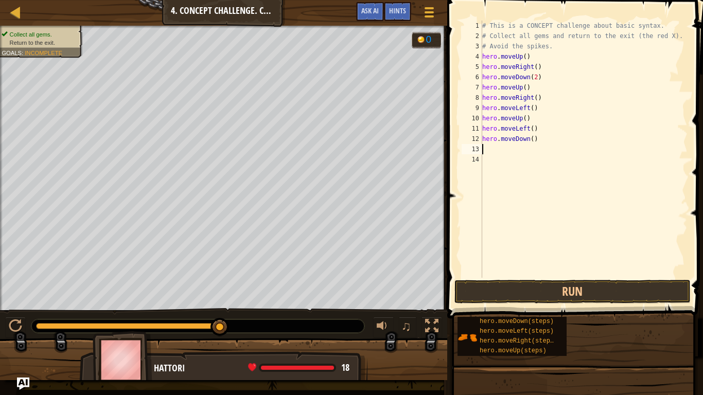
type textarea "l"
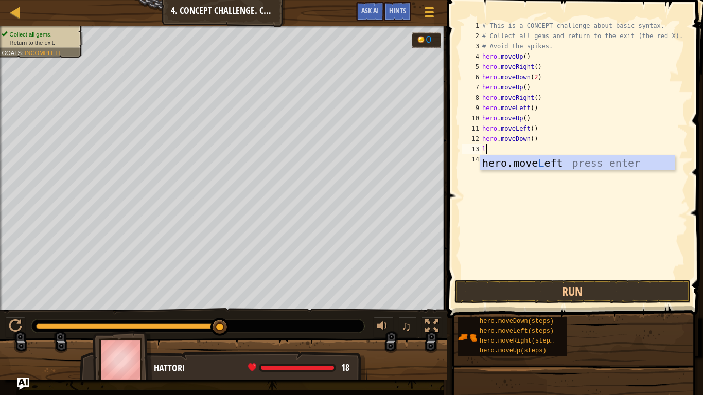
click at [493, 155] on div "hero.move L eft press enter" at bounding box center [577, 178] width 194 height 46
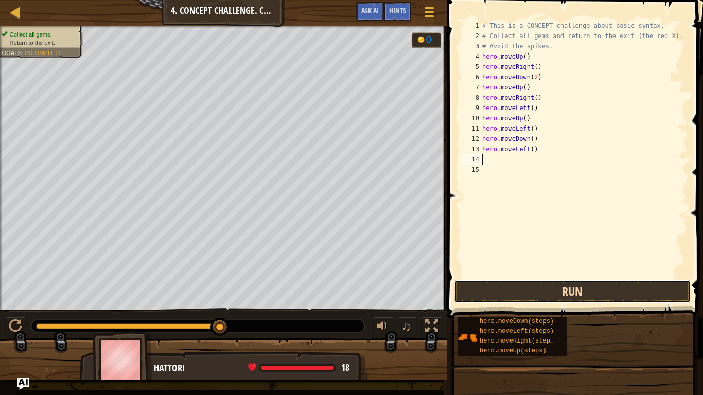
click at [515, 292] on button "Run" at bounding box center [572, 292] width 236 height 24
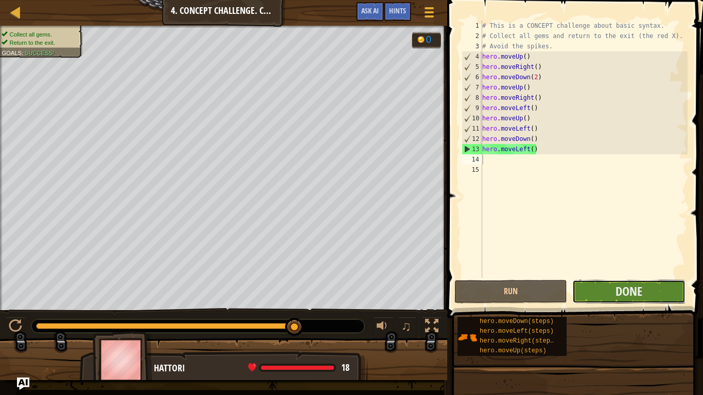
click at [649, 289] on button "Done" at bounding box center [628, 292] width 113 height 24
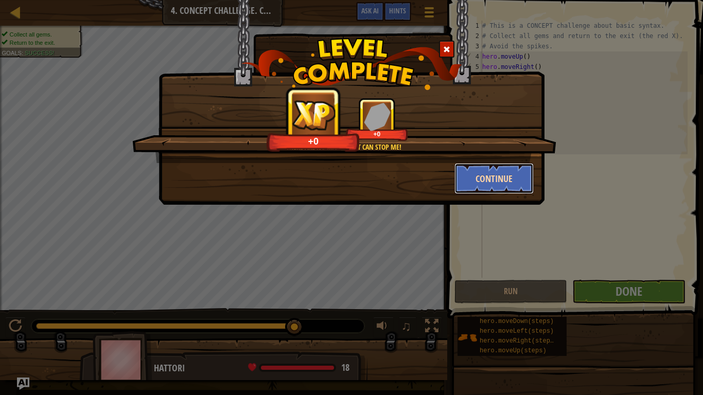
click at [466, 179] on button "Continue" at bounding box center [494, 178] width 80 height 31
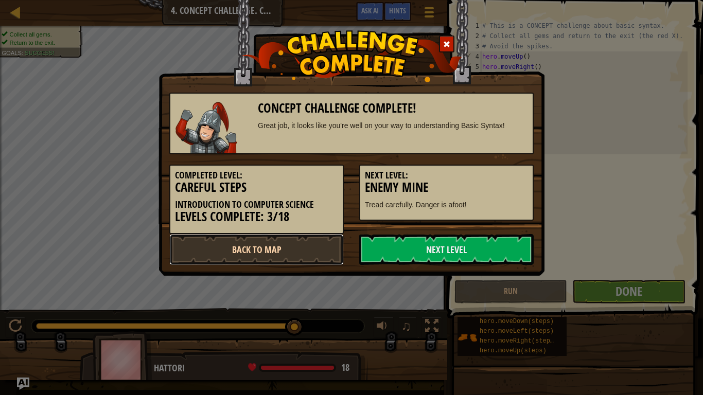
click at [296, 237] on link "Back to Map" at bounding box center [256, 249] width 174 height 31
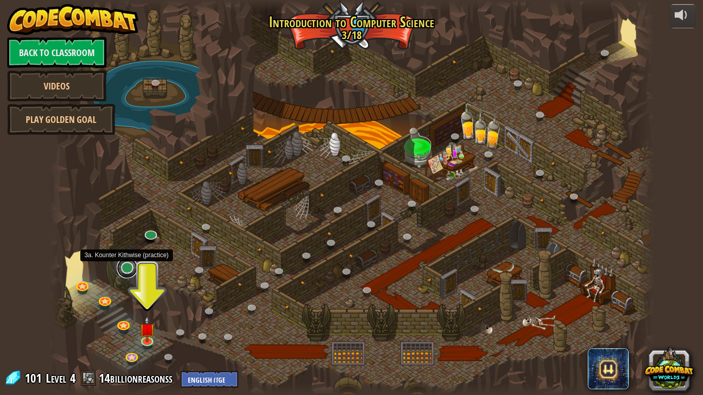
click at [123, 270] on link at bounding box center [127, 268] width 21 height 21
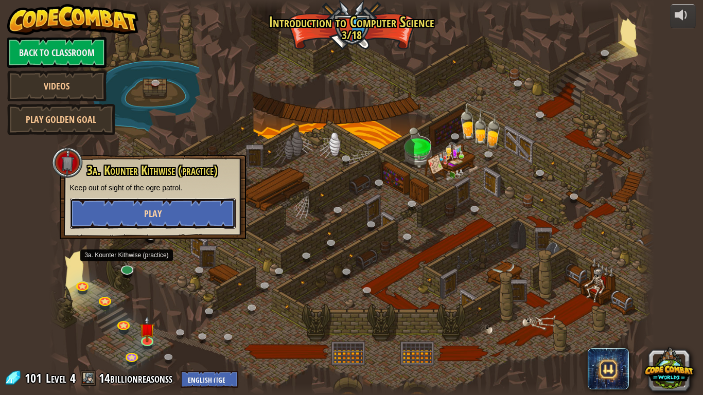
click at [163, 210] on button "Play" at bounding box center [153, 213] width 166 height 31
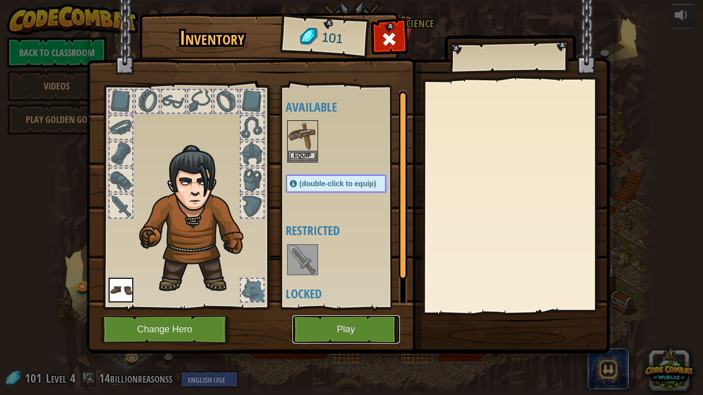
click at [348, 308] on button "Play" at bounding box center [346, 329] width 108 height 28
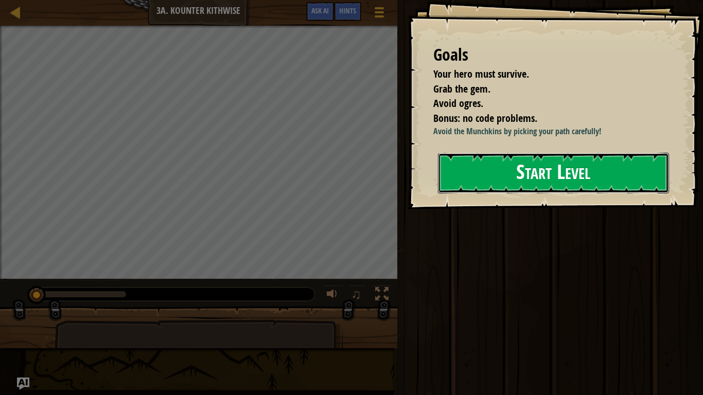
click at [500, 193] on button "Start Level" at bounding box center [553, 173] width 231 height 41
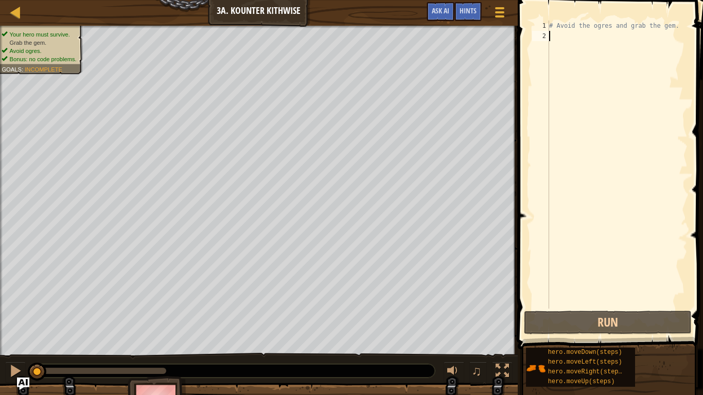
type textarea "m"
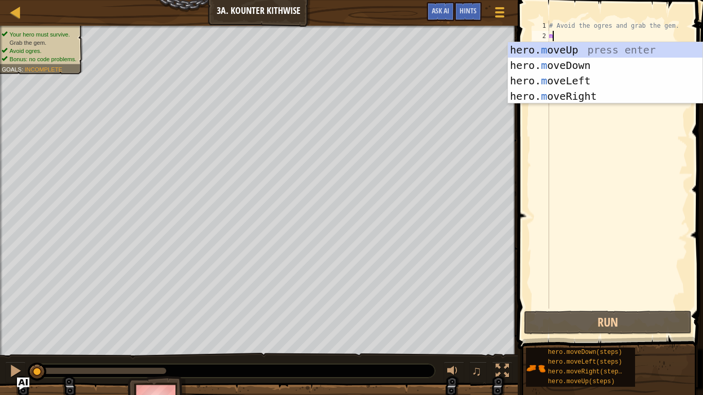
scroll to position [5, 0]
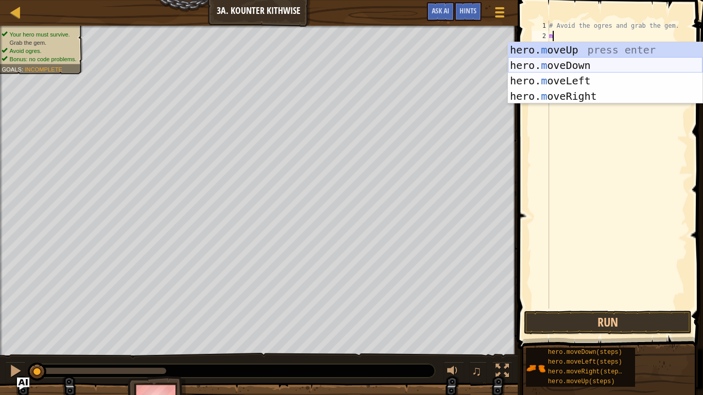
click at [565, 63] on div "hero. m oveUp press enter hero. m oveDown press enter hero. m oveLeft press ent…" at bounding box center [605, 88] width 194 height 93
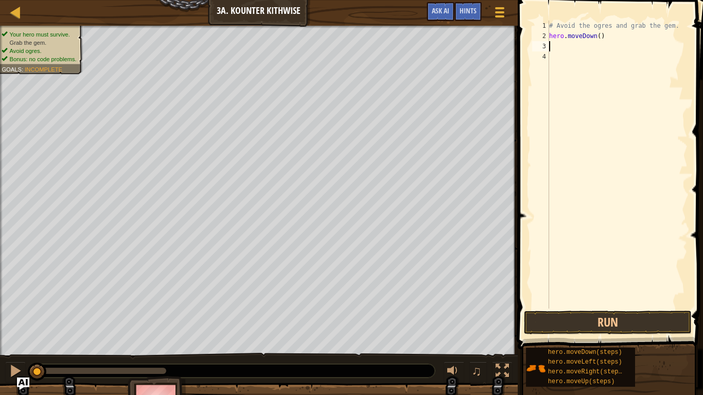
type textarea "m"
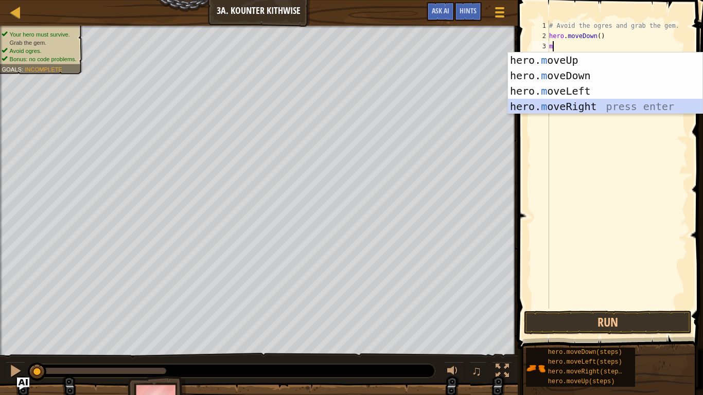
click at [579, 102] on div "hero. m oveUp press enter hero. m oveDown press enter hero. m oveLeft press ent…" at bounding box center [605, 98] width 194 height 93
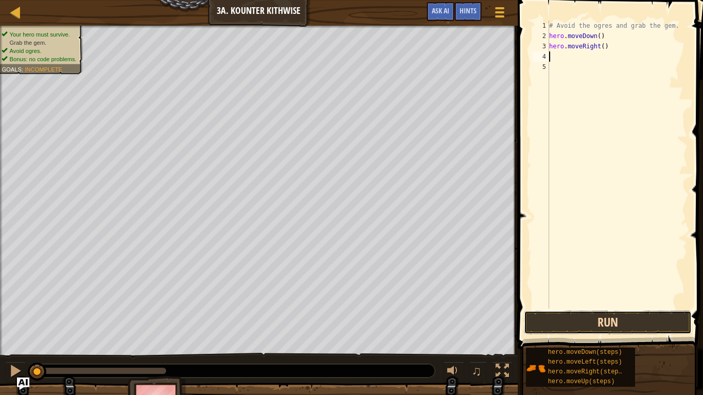
click at [607, 308] on button "Run" at bounding box center [608, 323] width 168 height 24
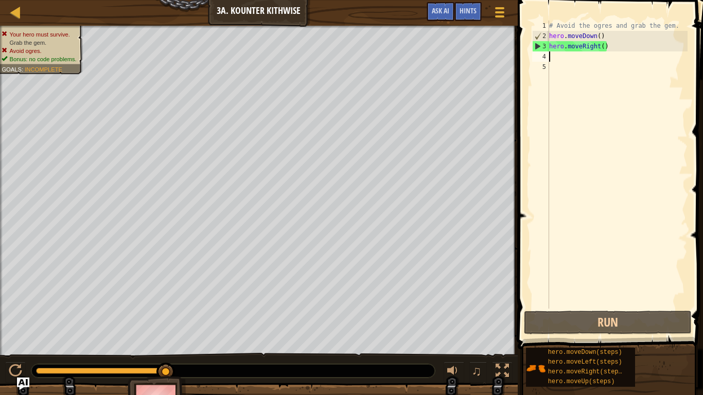
click at [603, 47] on div "# Avoid the ogres and grab the gem. hero . moveDown ( ) hero . moveRight ( )" at bounding box center [617, 175] width 140 height 309
type textarea "hero.moveRight(2)"
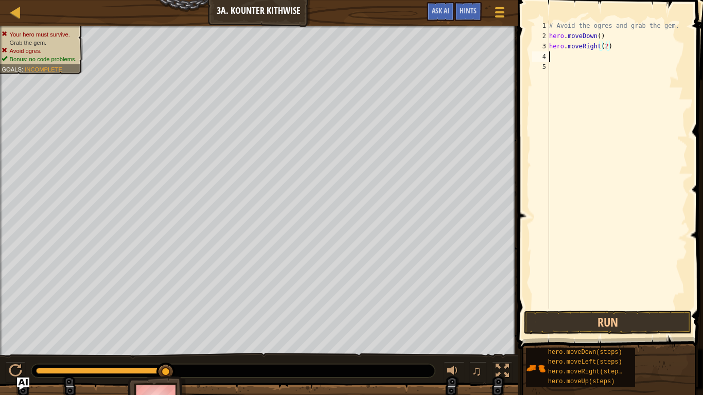
click at [551, 54] on div "# Avoid the ogres and grab the gem. hero . moveDown ( ) hero . moveRight ( 2 )" at bounding box center [617, 175] width 140 height 309
click at [609, 45] on div "# Avoid the ogres and grab the gem. hero . moveDown ( ) hero . moveRight ( 2 )" at bounding box center [617, 175] width 140 height 309
click at [608, 45] on div "# Avoid the ogres and grab the gem. hero . moveDown ( ) hero . moveRight ( 2 )" at bounding box center [617, 175] width 140 height 309
type textarea "hero.moveRight()"
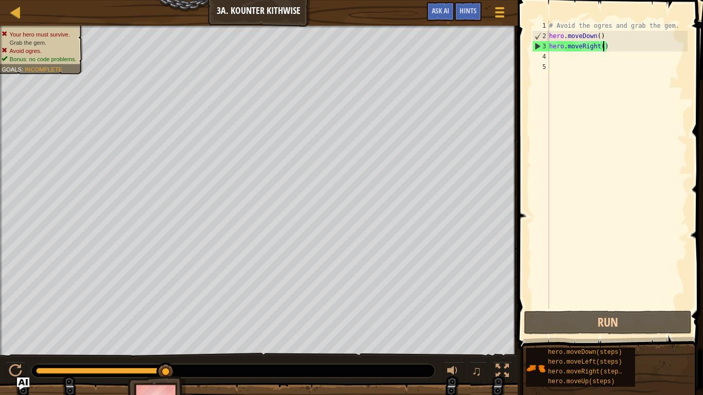
click at [560, 58] on div "# Avoid the ogres and grab the gem. hero . moveDown ( ) hero . moveRight ( )" at bounding box center [617, 175] width 140 height 309
type textarea "m"
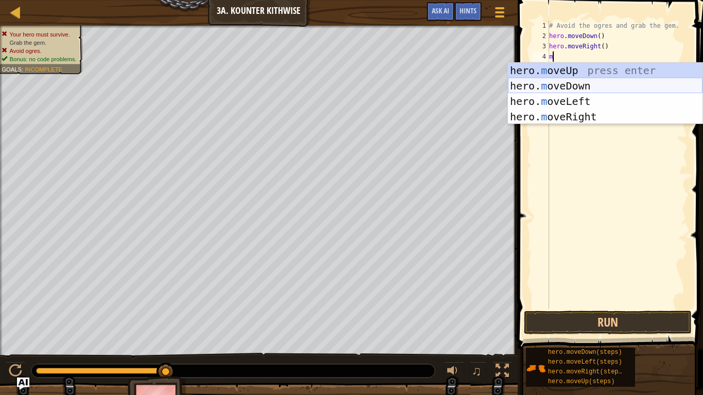
click at [577, 89] on div "hero. m oveUp press enter hero. m oveDown press enter hero. m oveLeft press ent…" at bounding box center [605, 109] width 194 height 93
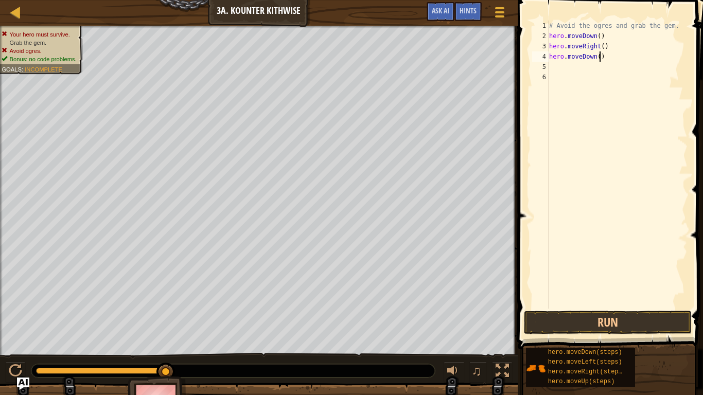
click at [600, 58] on div "# Avoid the ogres and grab the gem. hero . moveDown ( ) hero . moveRight ( ) he…" at bounding box center [617, 175] width 140 height 309
click at [601, 40] on div "# Avoid the ogres and grab the gem. hero . moveDown ( ) hero . moveRight ( ) he…" at bounding box center [617, 175] width 140 height 309
click at [603, 60] on div "# Avoid the ogres and grab the gem. hero . moveDown ( 2 ) hero . moveRight ( ) …" at bounding box center [617, 175] width 140 height 309
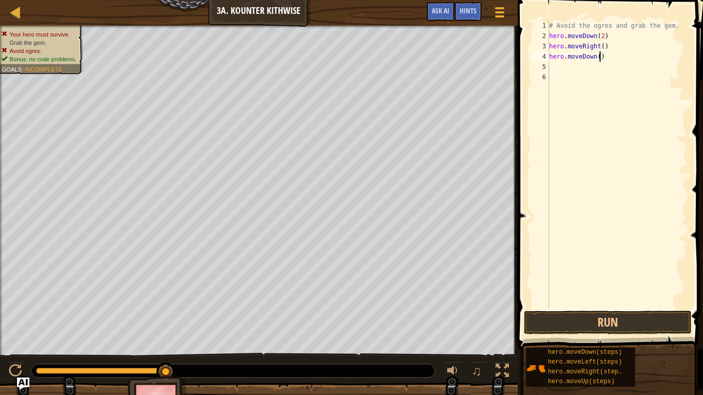
click at [606, 57] on div "# Avoid the ogres and grab the gem. hero . moveDown ( 2 ) hero . moveRight ( ) …" at bounding box center [617, 175] width 140 height 309
type textarea "her"
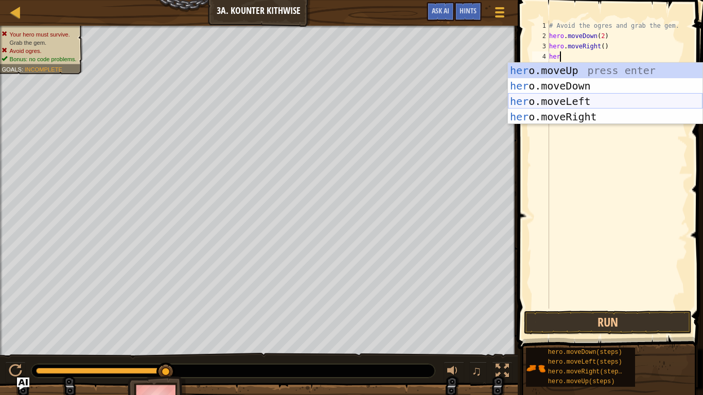
click at [624, 106] on div "her o.moveUp press enter her o.moveDown press enter her o.moveLeft press enter …" at bounding box center [605, 109] width 194 height 93
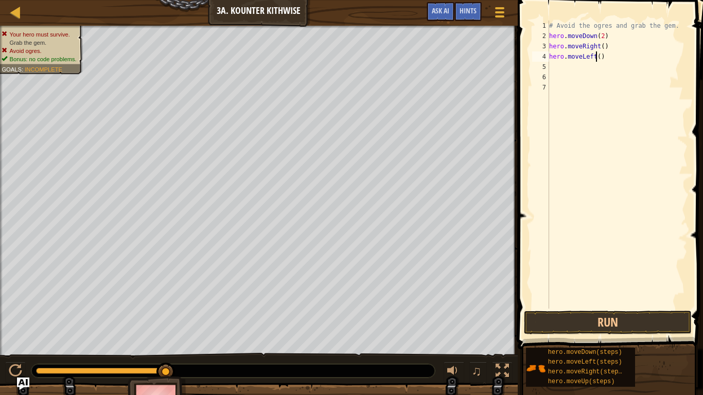
click at [596, 57] on div "# Avoid the ogres and grab the gem. hero . moveDown ( 2 ) hero . moveRight ( ) …" at bounding box center [617, 175] width 140 height 309
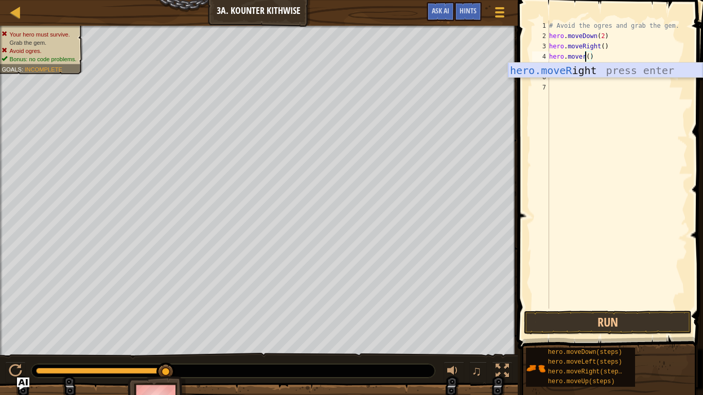
click at [593, 66] on div "hero.moveR ight press enter" at bounding box center [605, 86] width 194 height 46
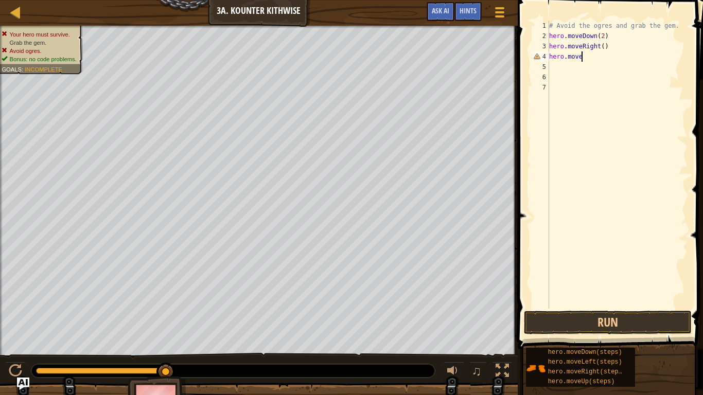
type textarea "hero.moveu"
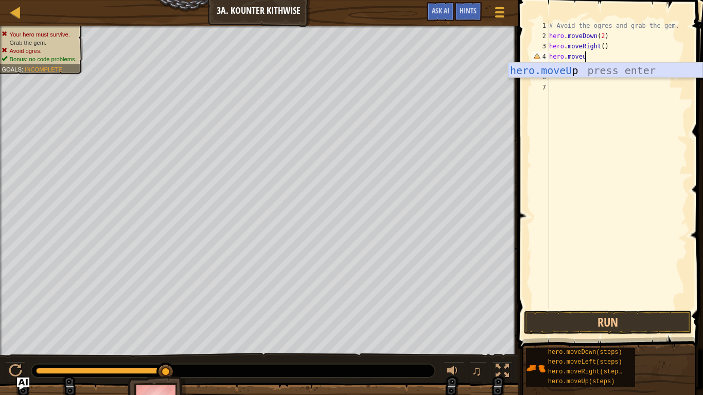
click at [594, 71] on div "hero.moveU p press enter" at bounding box center [605, 86] width 194 height 46
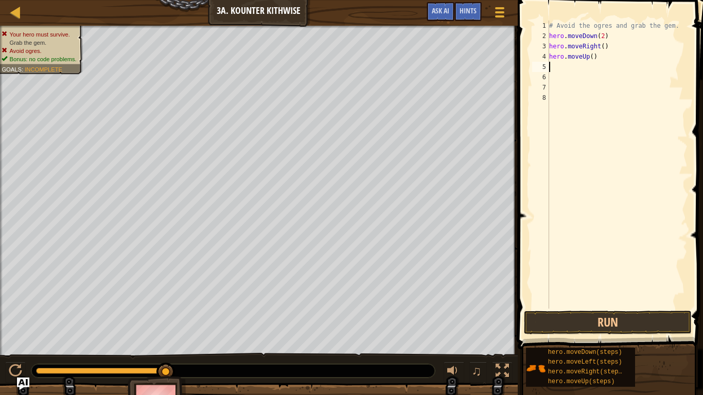
type textarea "r"
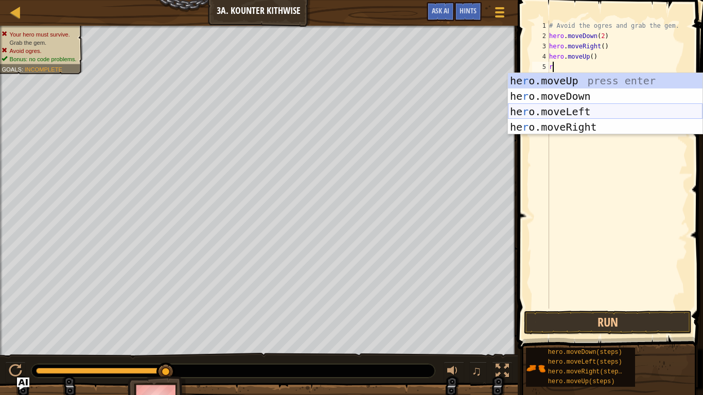
click at [594, 122] on div "he r o.moveUp press enter he r o.moveDown press enter he r o.moveLeft press ent…" at bounding box center [605, 119] width 194 height 93
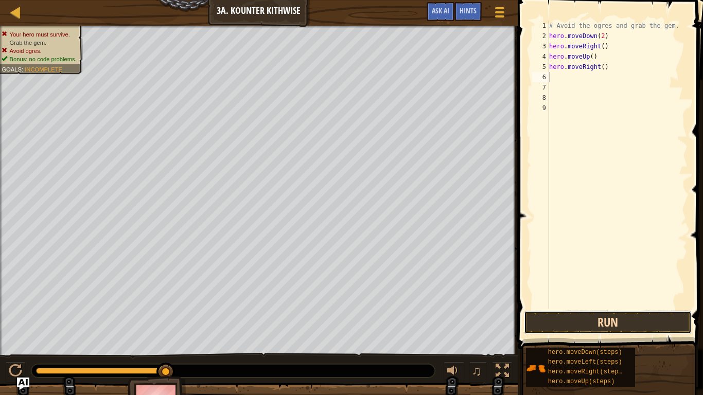
click at [593, 308] on button "Run" at bounding box center [608, 323] width 168 height 24
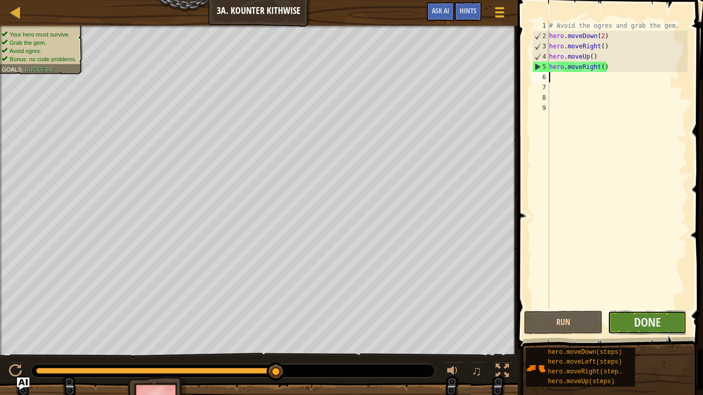
click at [646, 308] on button "Done" at bounding box center [647, 323] width 79 height 24
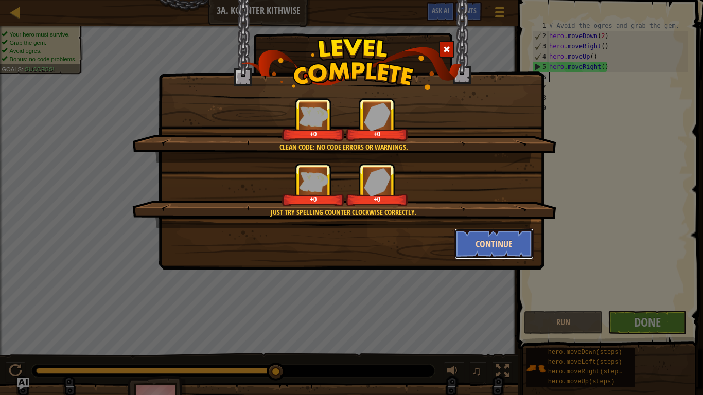
click at [478, 234] on button "Continue" at bounding box center [494, 243] width 80 height 31
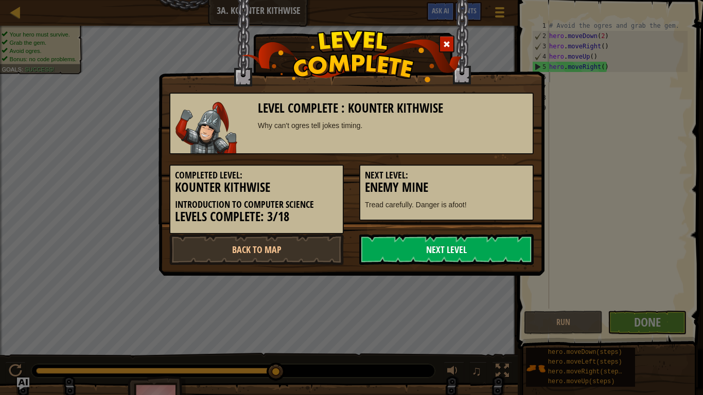
click at [482, 240] on link "Next Level" at bounding box center [446, 249] width 174 height 31
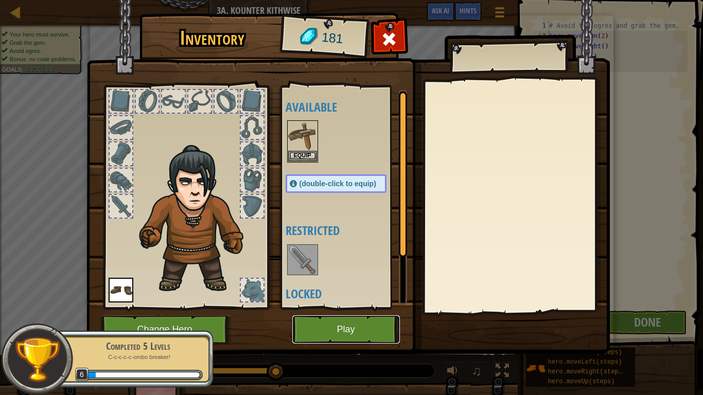
click at [360, 308] on button "Play" at bounding box center [346, 329] width 108 height 28
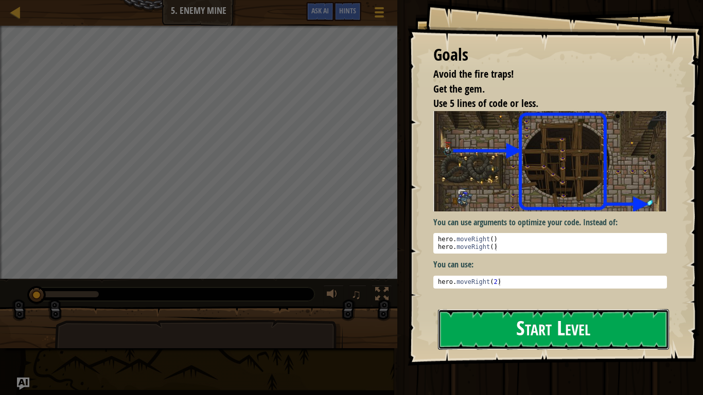
click at [446, 308] on button "Start Level" at bounding box center [553, 329] width 231 height 41
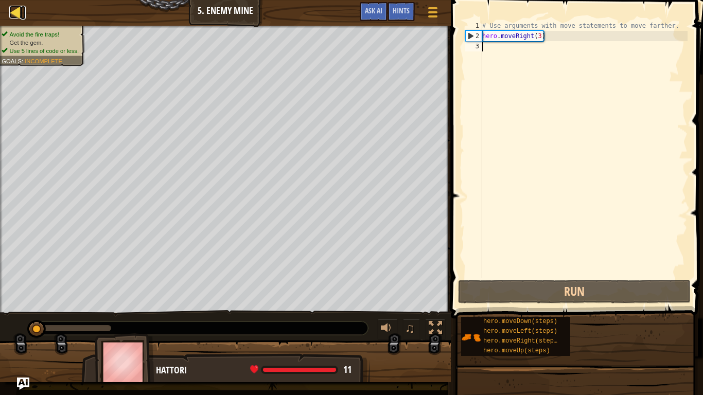
click at [11, 15] on div at bounding box center [15, 12] width 13 height 13
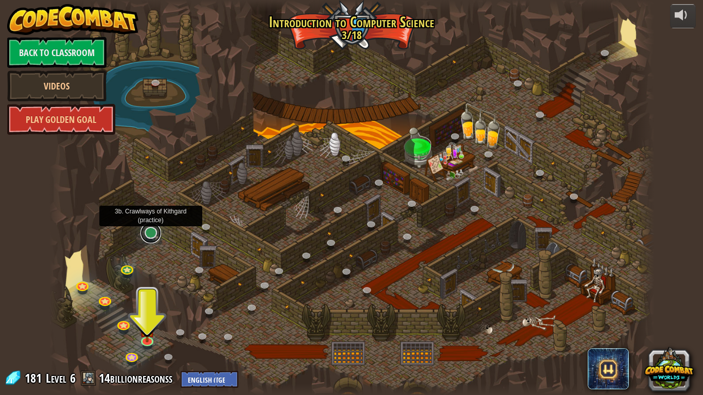
click at [150, 230] on link at bounding box center [150, 233] width 21 height 21
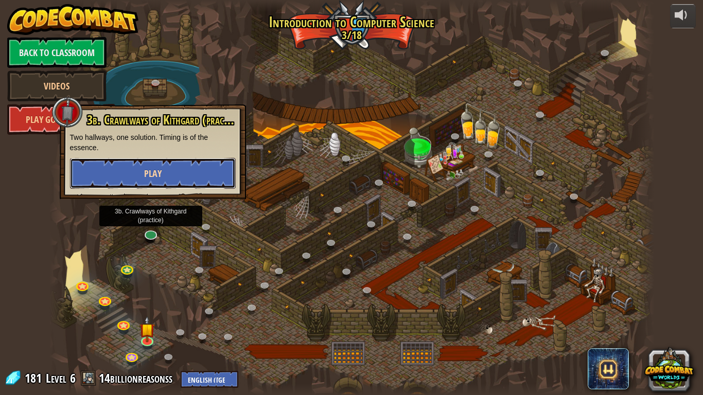
click at [182, 169] on button "Play" at bounding box center [153, 173] width 166 height 31
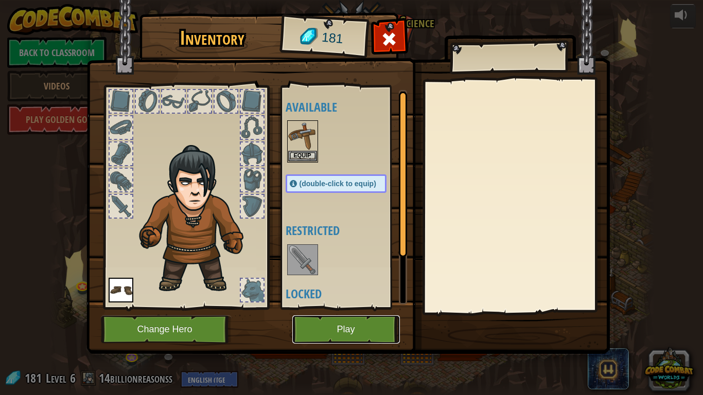
click at [338, 308] on button "Play" at bounding box center [346, 329] width 108 height 28
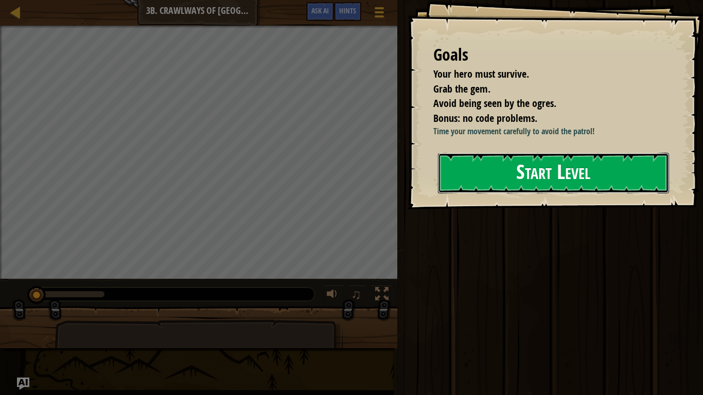
click at [480, 176] on button "Start Level" at bounding box center [553, 173] width 231 height 41
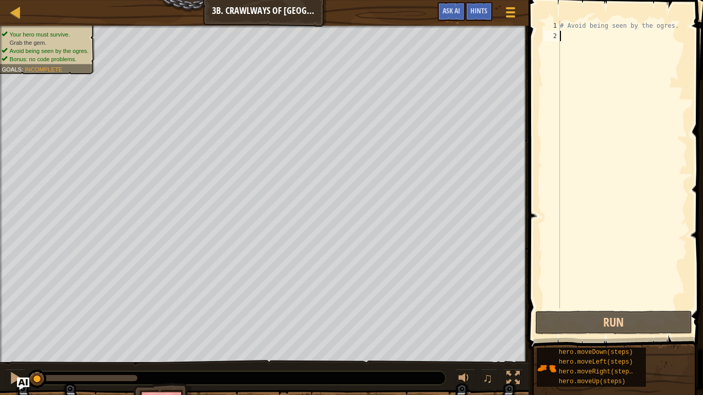
scroll to position [5, 0]
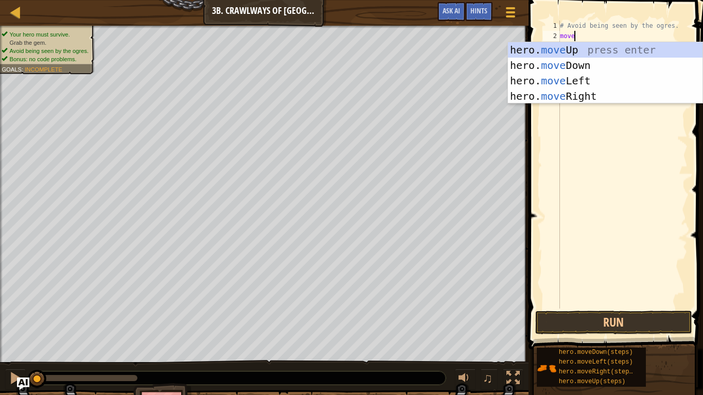
type textarea "move"
click at [574, 71] on div "hero. move Up press enter hero. move Down press enter hero. move Left press ent…" at bounding box center [605, 88] width 194 height 93
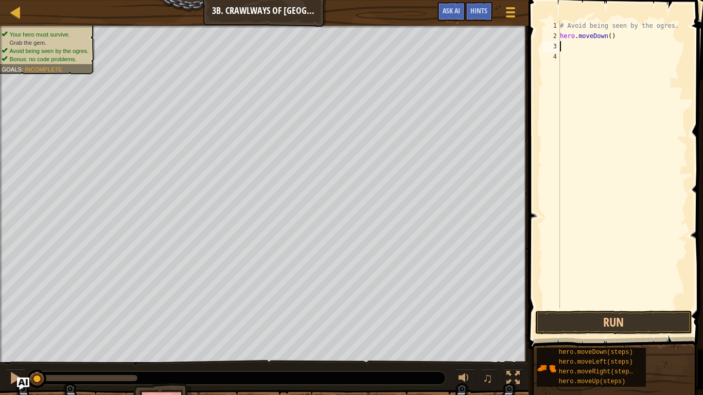
scroll to position [5, 0]
click at [599, 308] on button "Run" at bounding box center [613, 323] width 157 height 24
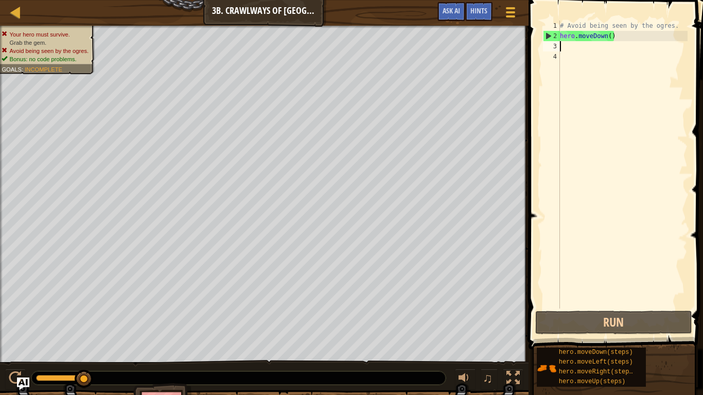
click at [622, 38] on div "# Avoid being seen by the ogres. hero . moveDown ( )" at bounding box center [623, 175] width 130 height 309
type textarea "hero.moveDown()"
click at [609, 38] on div "# Avoid being seen by the ogres. hero . moveDown ( )" at bounding box center [623, 175] width 130 height 309
click at [571, 44] on div "# Avoid being seen by the ogres. hero . moveDown ( )" at bounding box center [623, 175] width 130 height 309
type textarea "h"
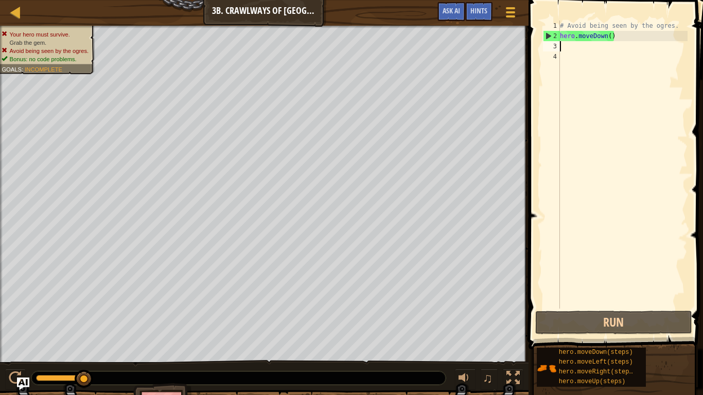
click at [632, 31] on div "# Avoid being seen by the ogres. hero . moveDown ( )" at bounding box center [623, 175] width 130 height 309
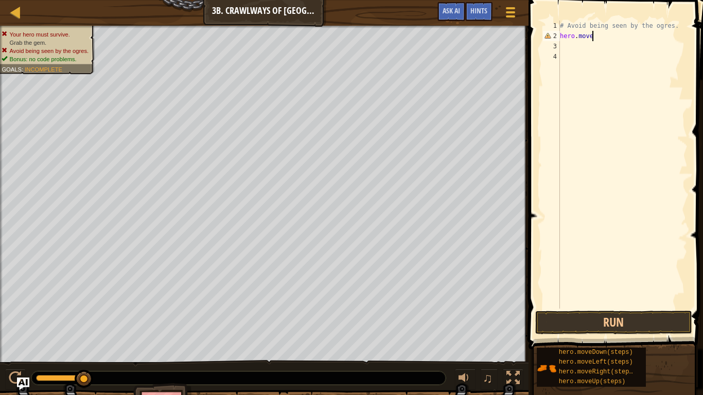
type textarea "hero.mover"
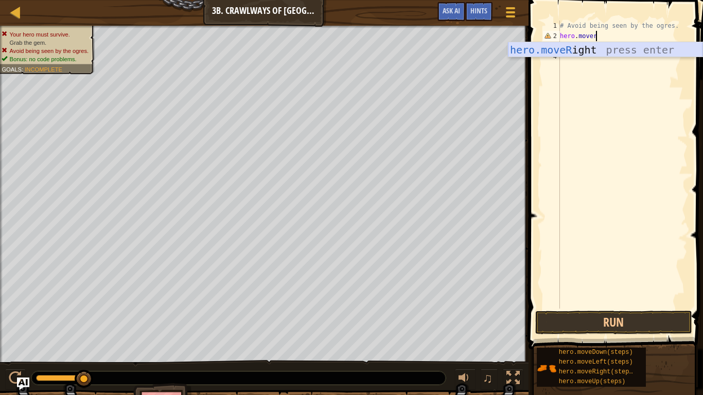
click at [632, 48] on div "hero.moveR ight press enter" at bounding box center [605, 65] width 194 height 46
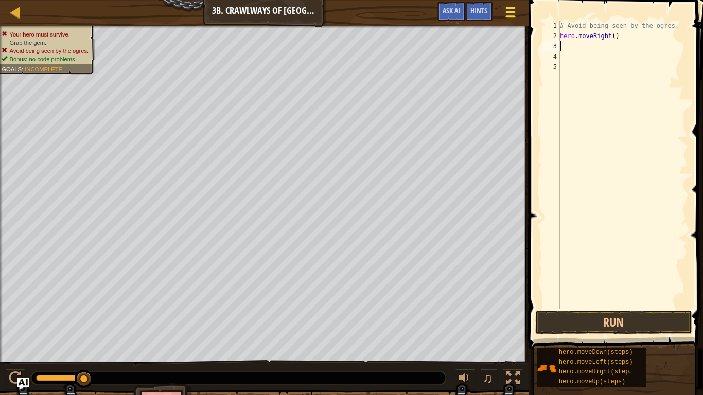
type textarea "m"
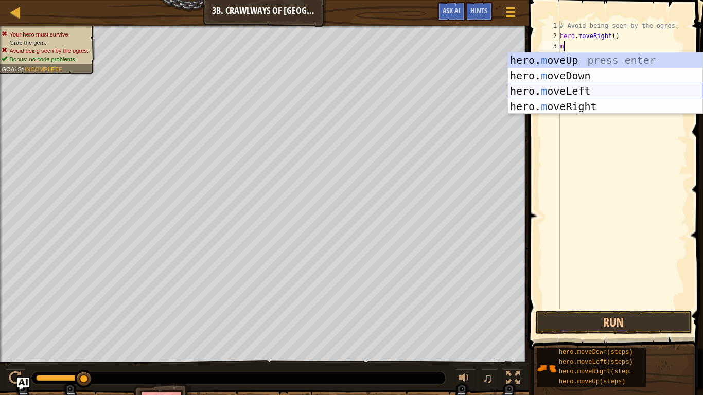
click at [561, 88] on div "hero. m oveUp press enter hero. m oveDown press enter hero. m oveLeft press ent…" at bounding box center [605, 98] width 194 height 93
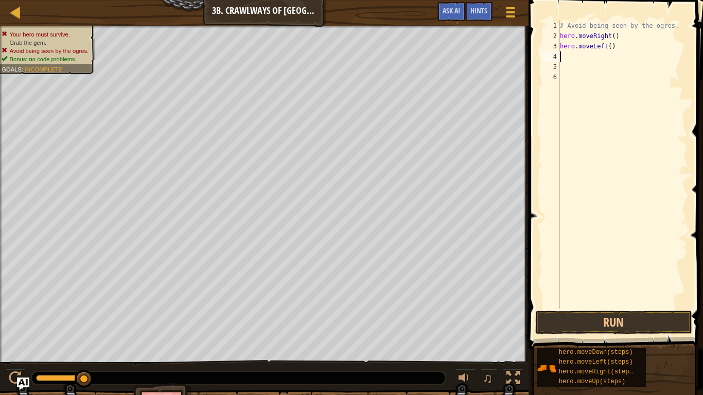
type textarea "m"
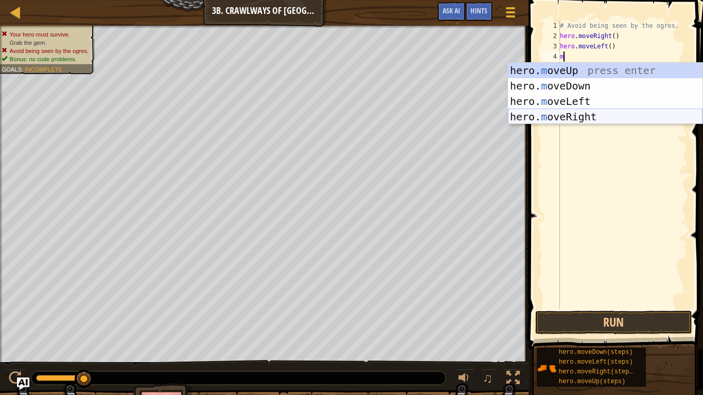
click at [567, 119] on div "hero. m oveUp press enter hero. m oveDown press enter hero. m oveLeft press ent…" at bounding box center [605, 109] width 194 height 93
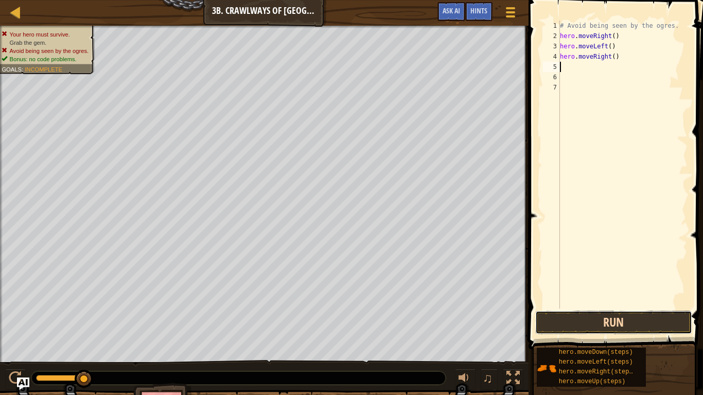
click at [589, 308] on button "Run" at bounding box center [613, 323] width 157 height 24
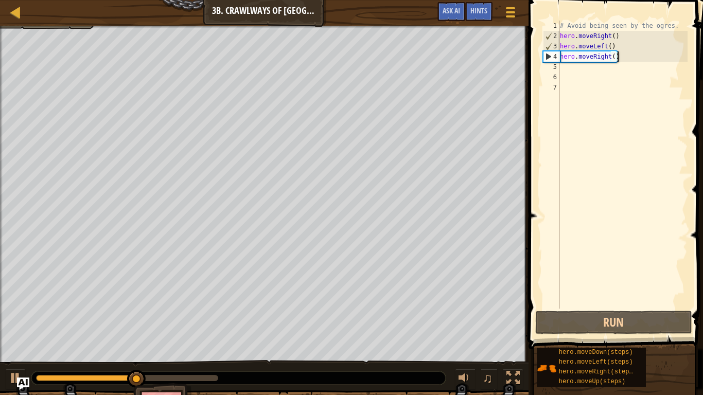
click at [616, 54] on div "# Avoid being seen by the ogres. hero . moveRight ( ) hero . moveLeft ( ) hero …" at bounding box center [623, 175] width 130 height 309
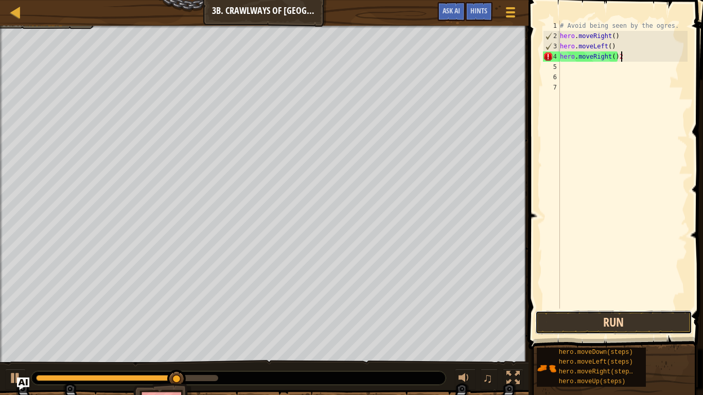
click at [597, 308] on button "Run" at bounding box center [613, 323] width 157 height 24
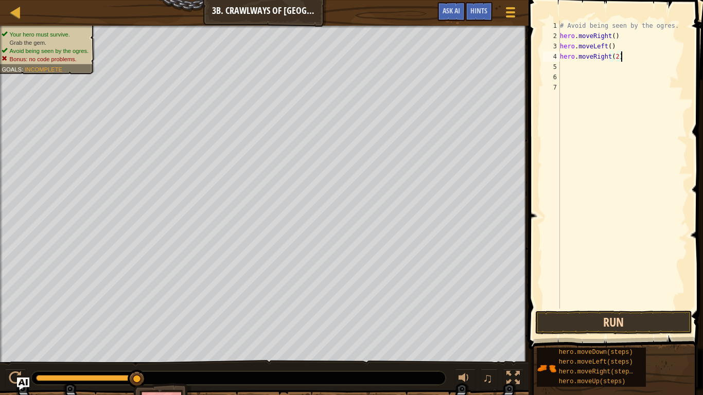
type textarea "hero.moveRight(2)"
click at [638, 308] on button "Run" at bounding box center [613, 323] width 157 height 24
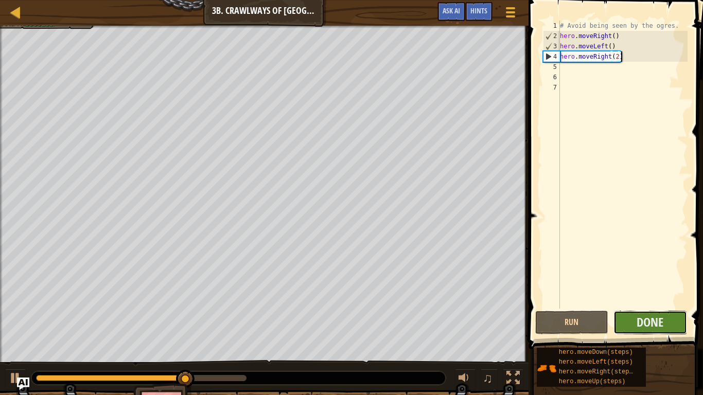
click at [652, 308] on button "Done" at bounding box center [650, 323] width 74 height 24
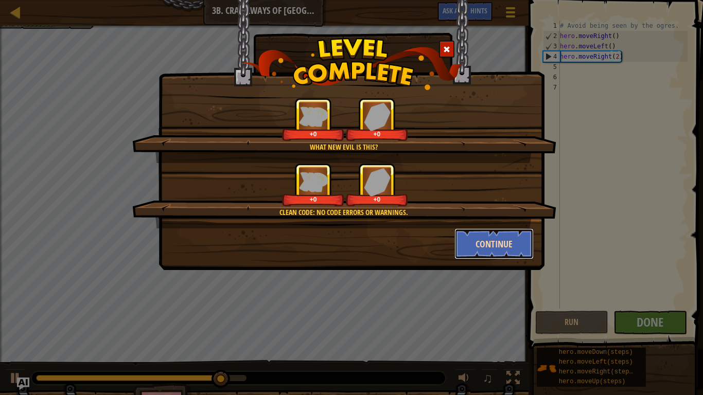
click at [486, 241] on button "Continue" at bounding box center [494, 243] width 80 height 31
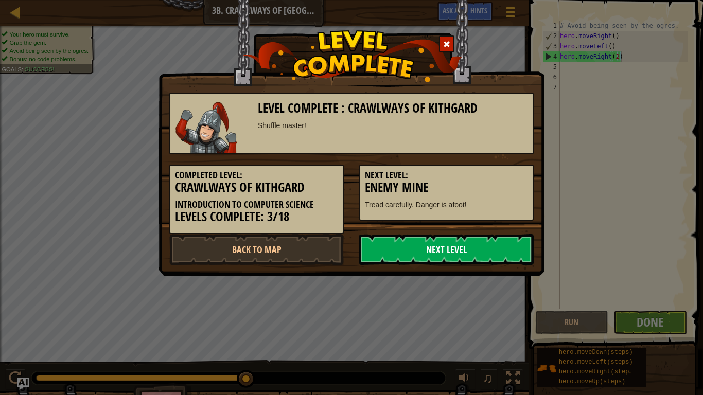
click at [487, 243] on link "Next Level" at bounding box center [446, 249] width 174 height 31
